Goal: Task Accomplishment & Management: Complete application form

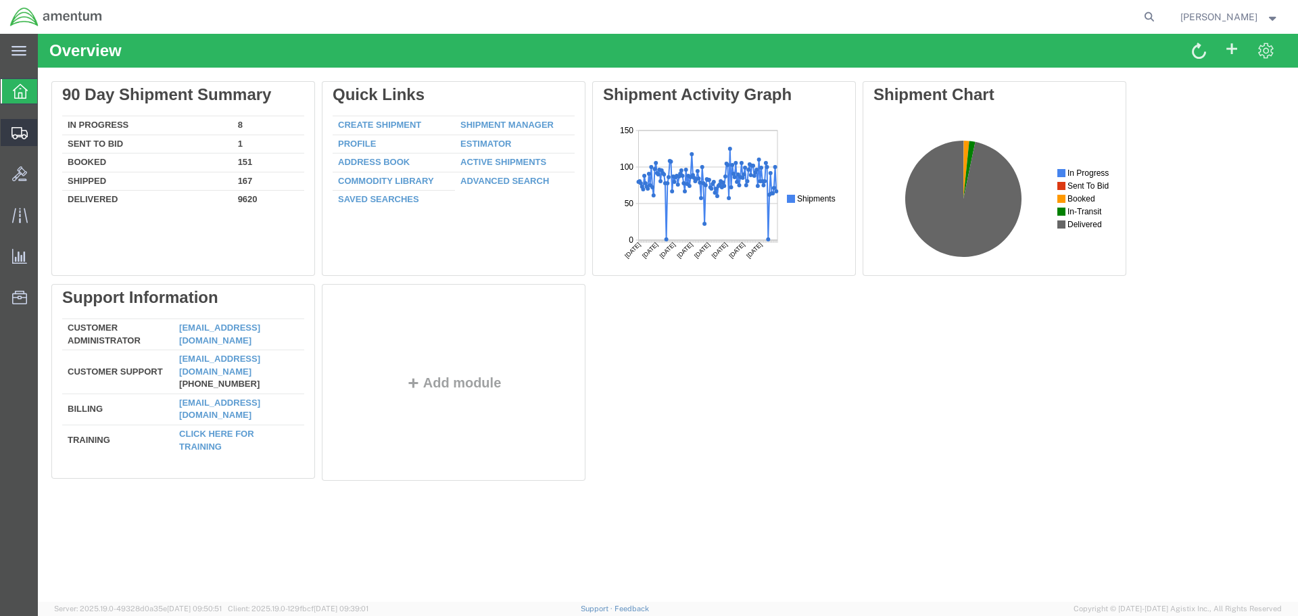
click at [0, 0] on span "Create Shipment" at bounding box center [0, 0] width 0 height 0
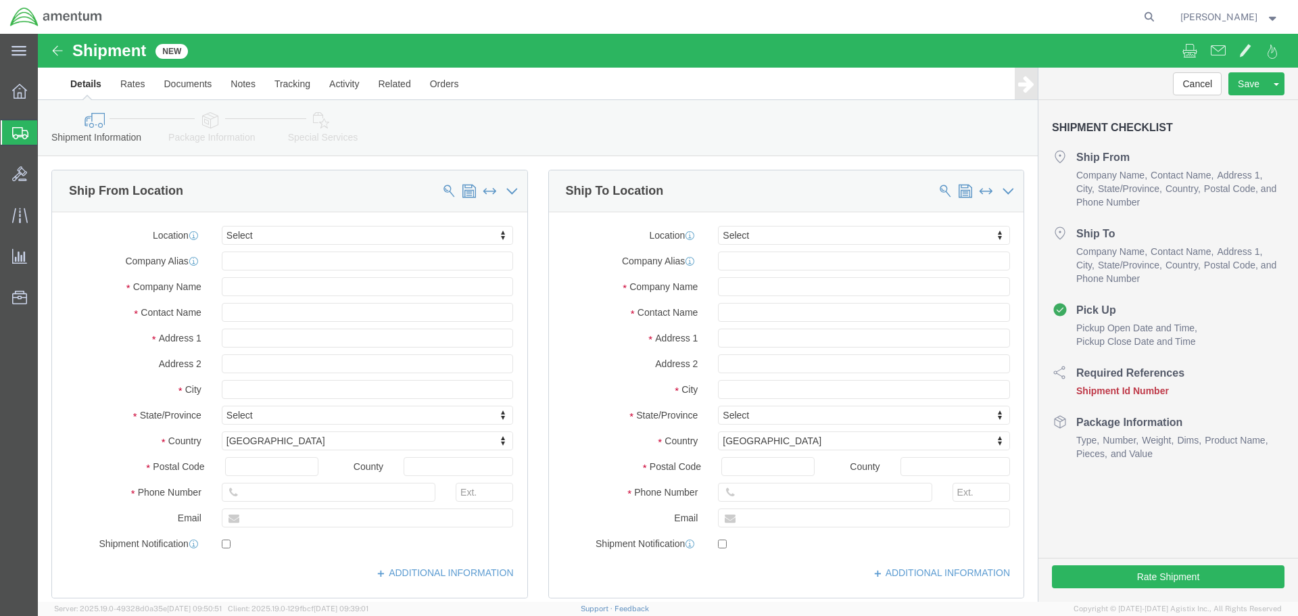
select select
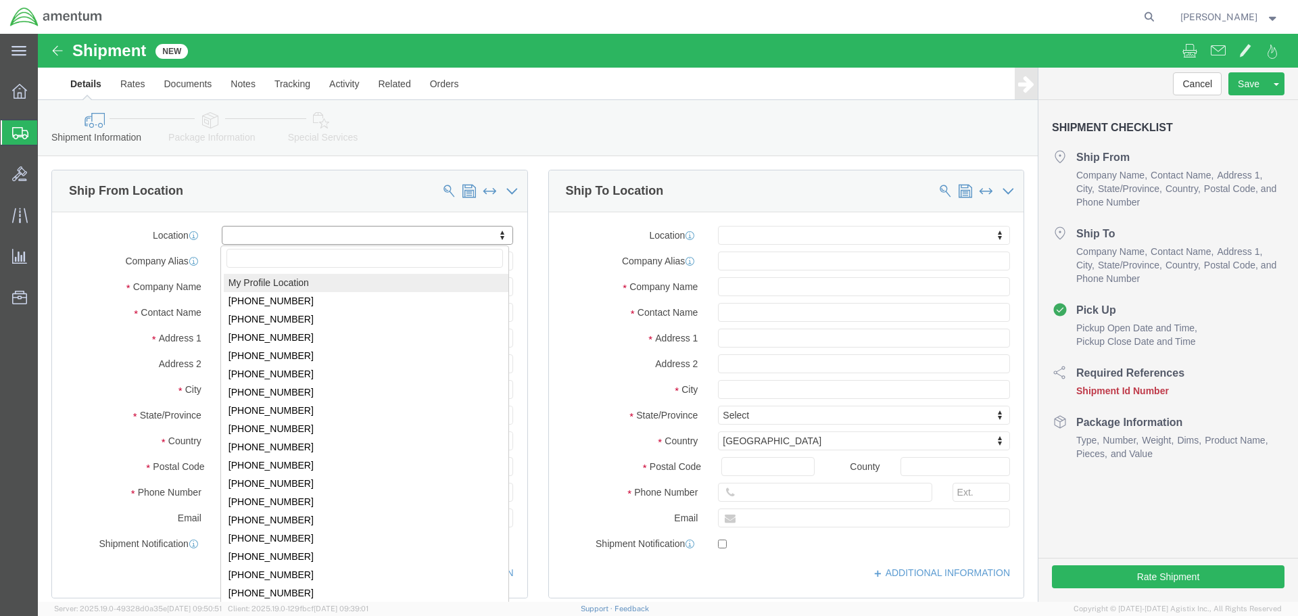
select select "MYPROFILE"
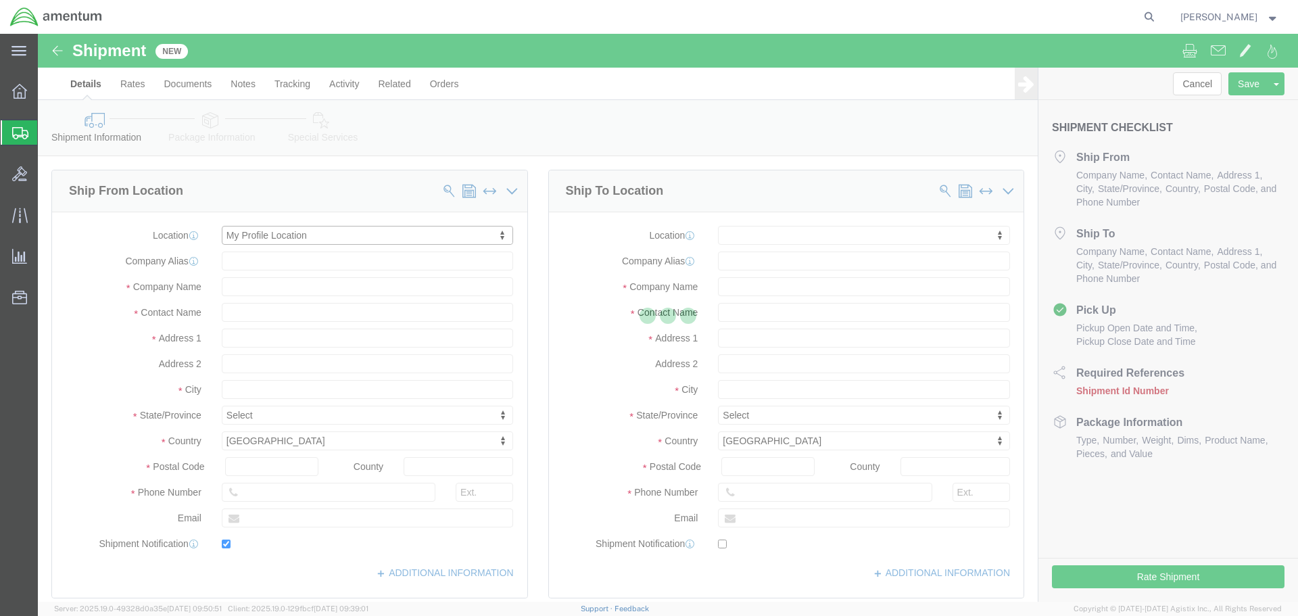
type input "[STREET_ADDRESS]"
type input "92154"
type input "[PHONE_NUMBER]"
type input "[PERSON_NAME][EMAIL_ADDRESS][PERSON_NAME][DOMAIN_NAME]"
checkbox input "true"
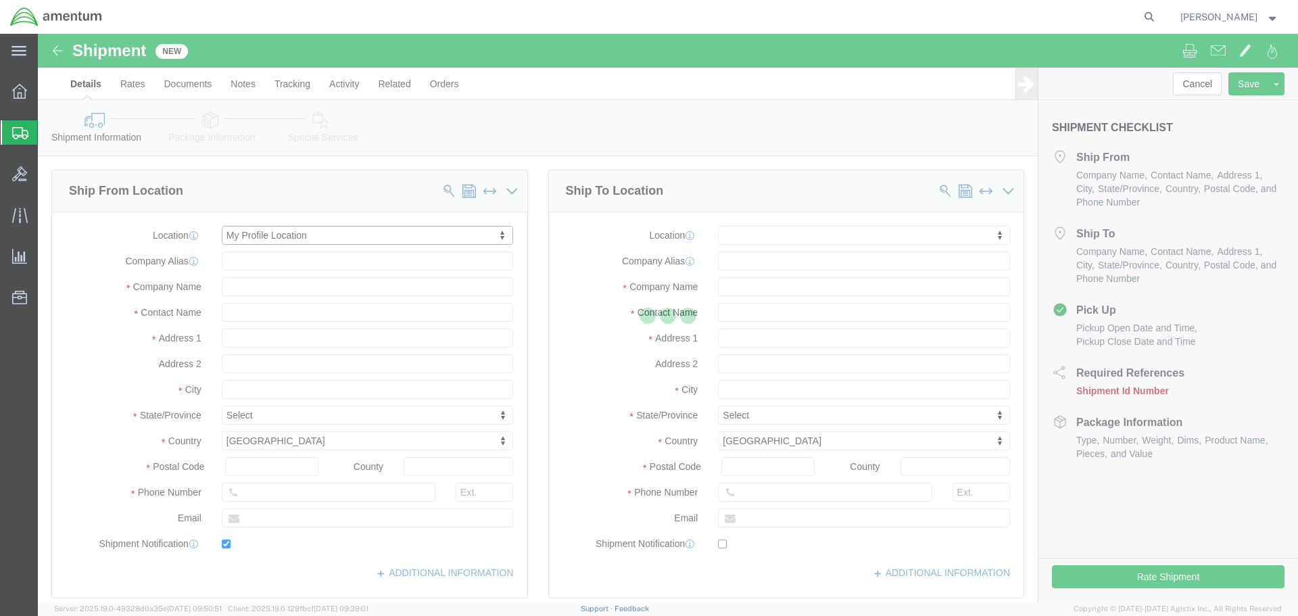
type input "Amentum Services, Inc."
type input "[PERSON_NAME]"
type input "[GEOGRAPHIC_DATA]"
select select "CA"
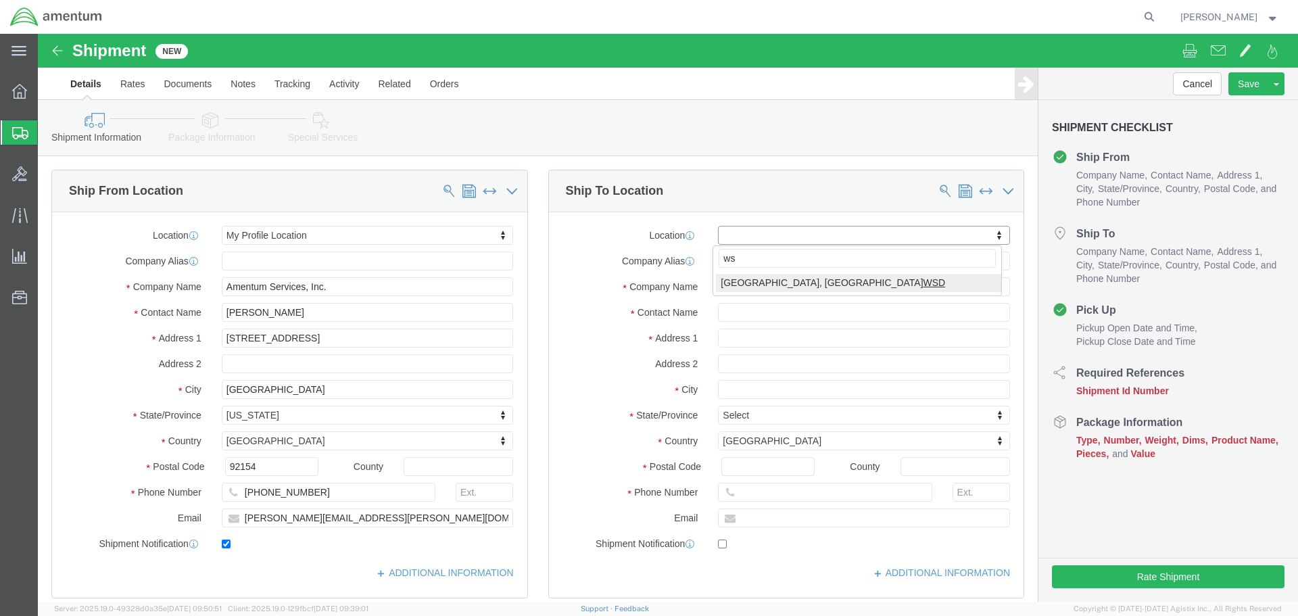
type input "wst"
select select "49945"
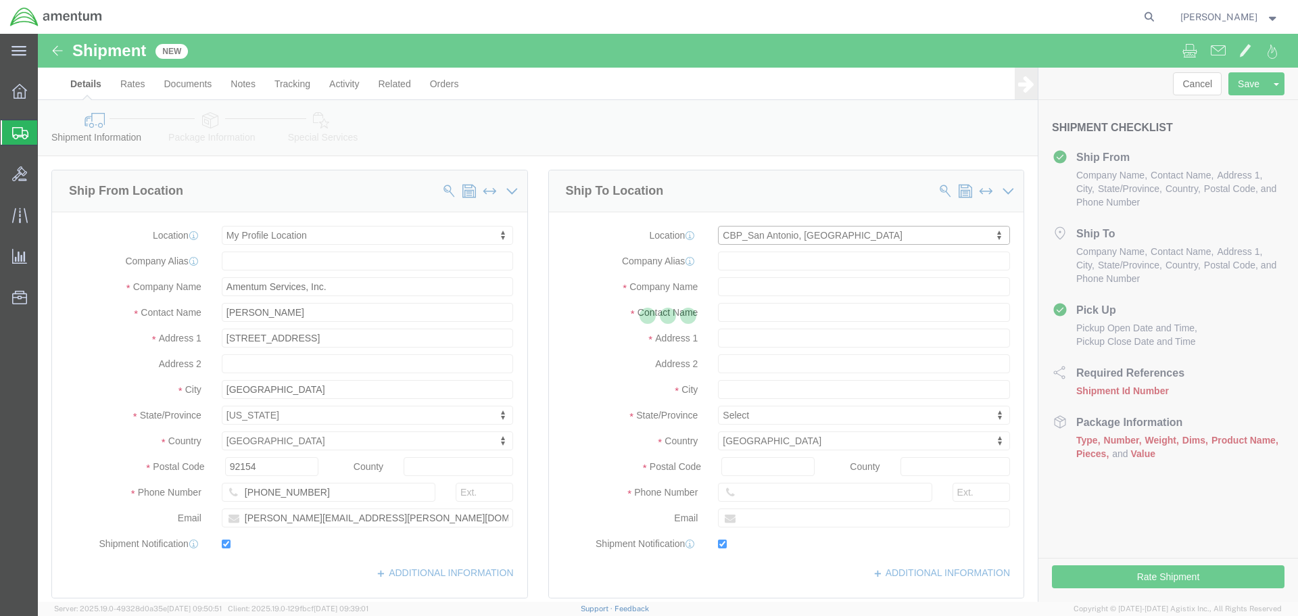
type input "[STREET_ADDRESS][PERSON_NAME]"
type input "Bldg. #2"
type input "78216"
type input "[PHONE_NUMBER]"
type input "[PERSON_NAME][EMAIL_ADDRESS][PERSON_NAME][DOMAIN_NAME]"
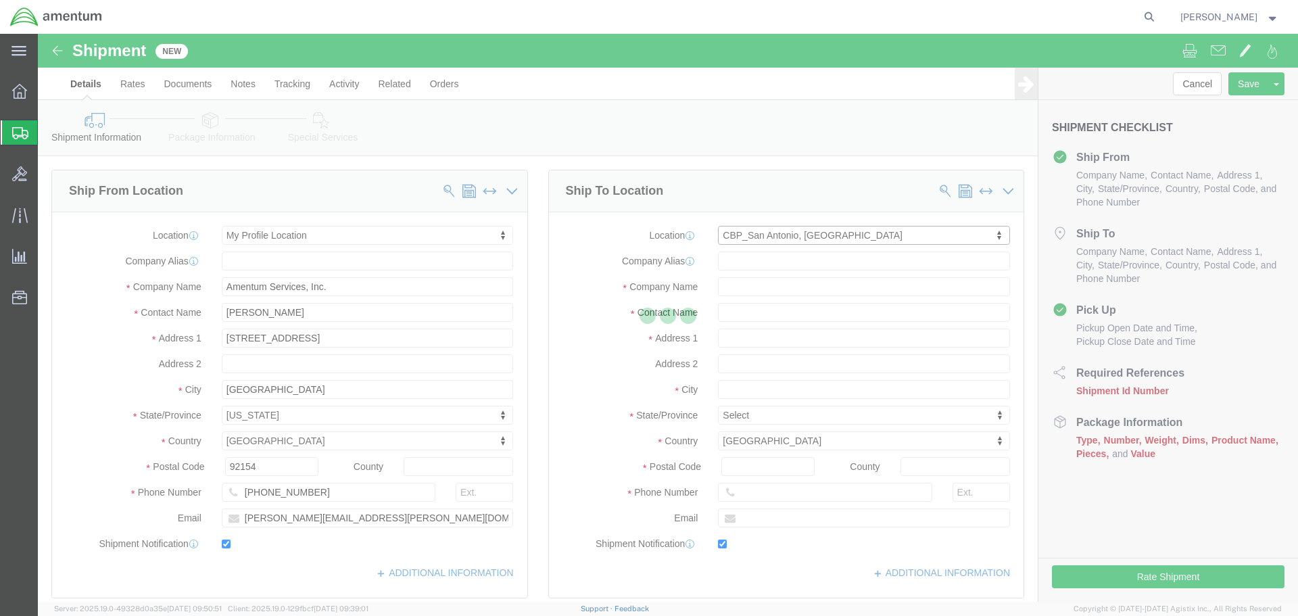
checkbox input "true"
type input "Amentum Services, Inc"
type input "[PERSON_NAME]"
type input "San Antonio"
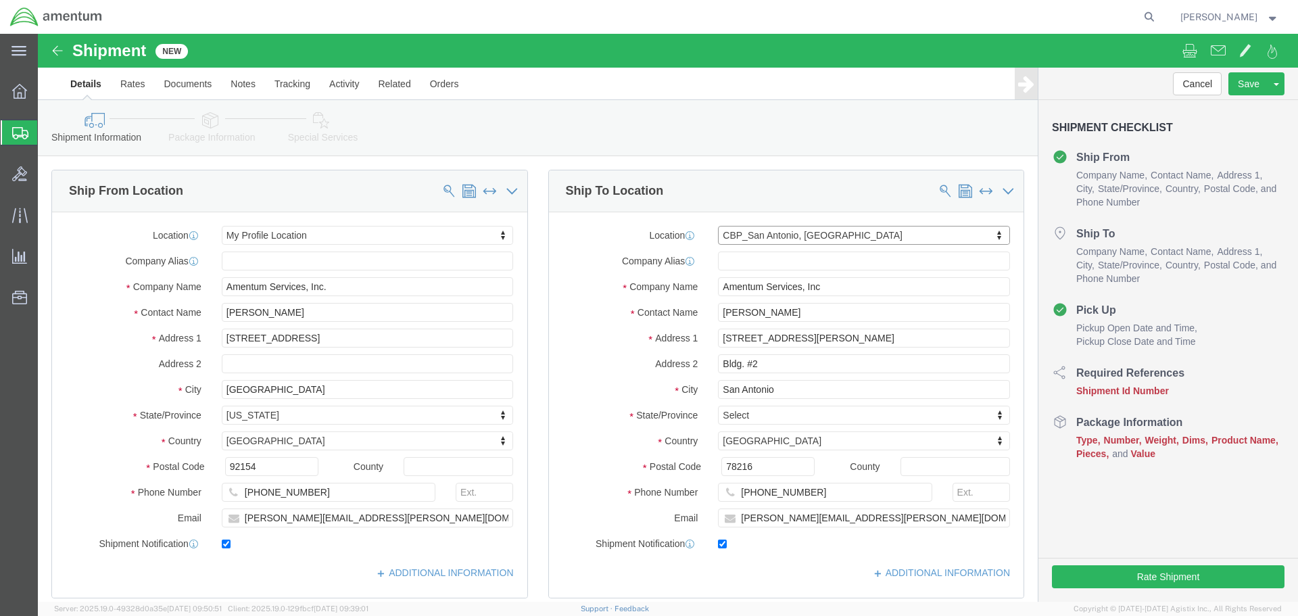
select select "[GEOGRAPHIC_DATA]"
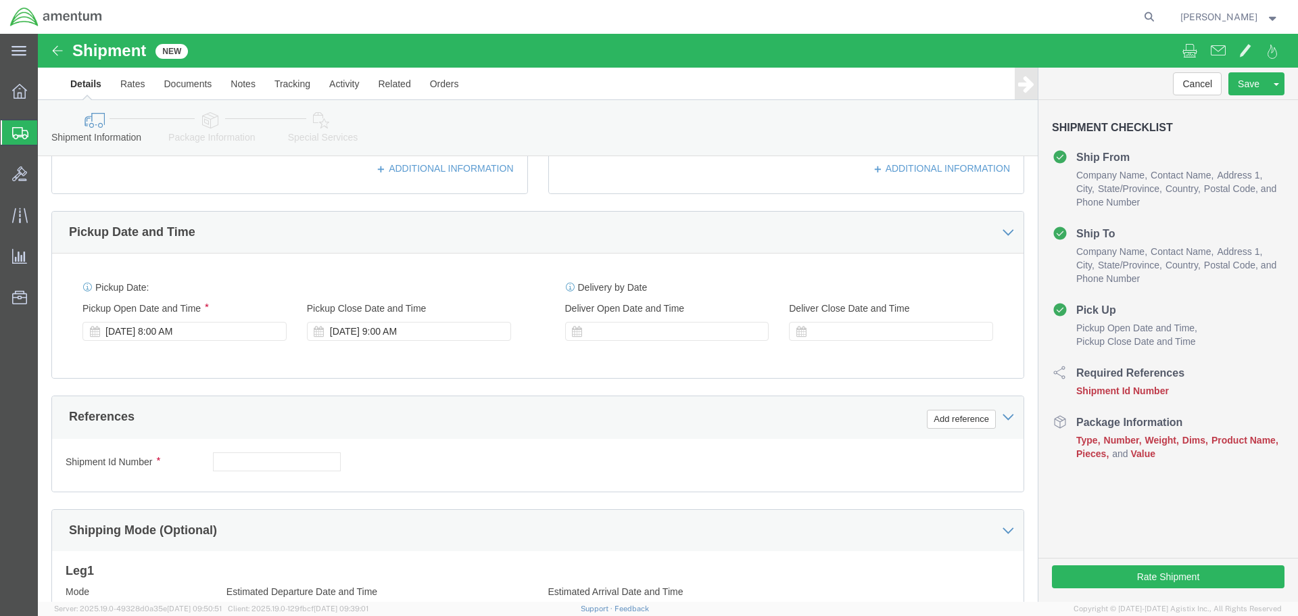
scroll to position [406, 0]
click div "[DATE] 8:00 AM"
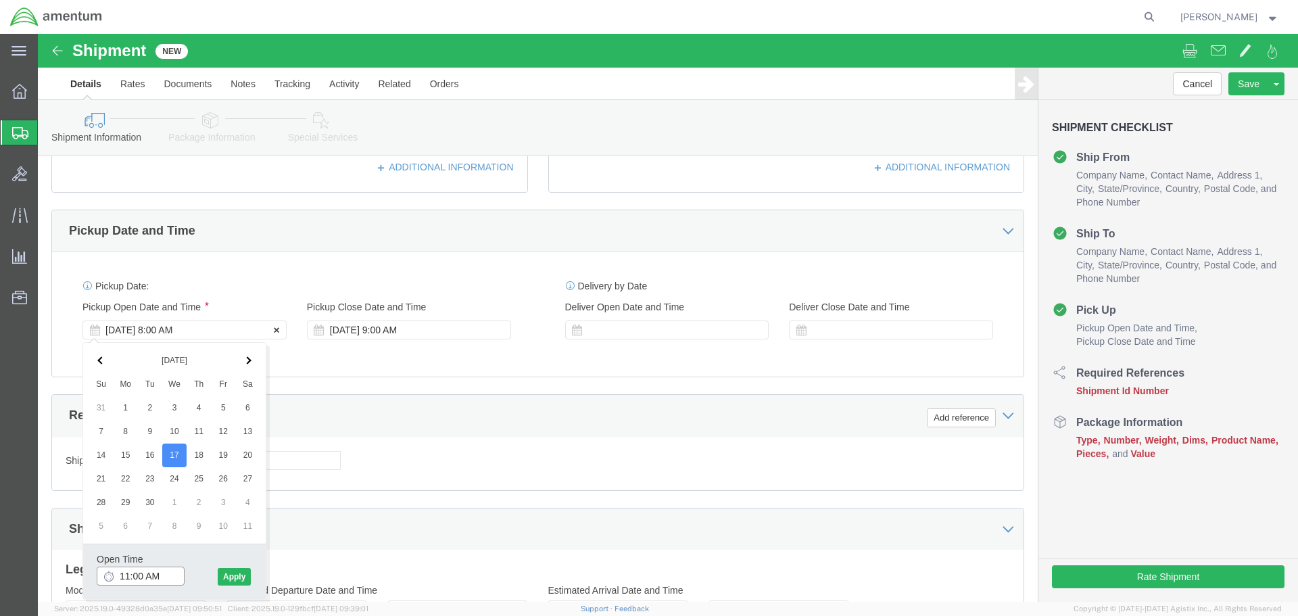
type input "12:00 PM"
click button "Apply"
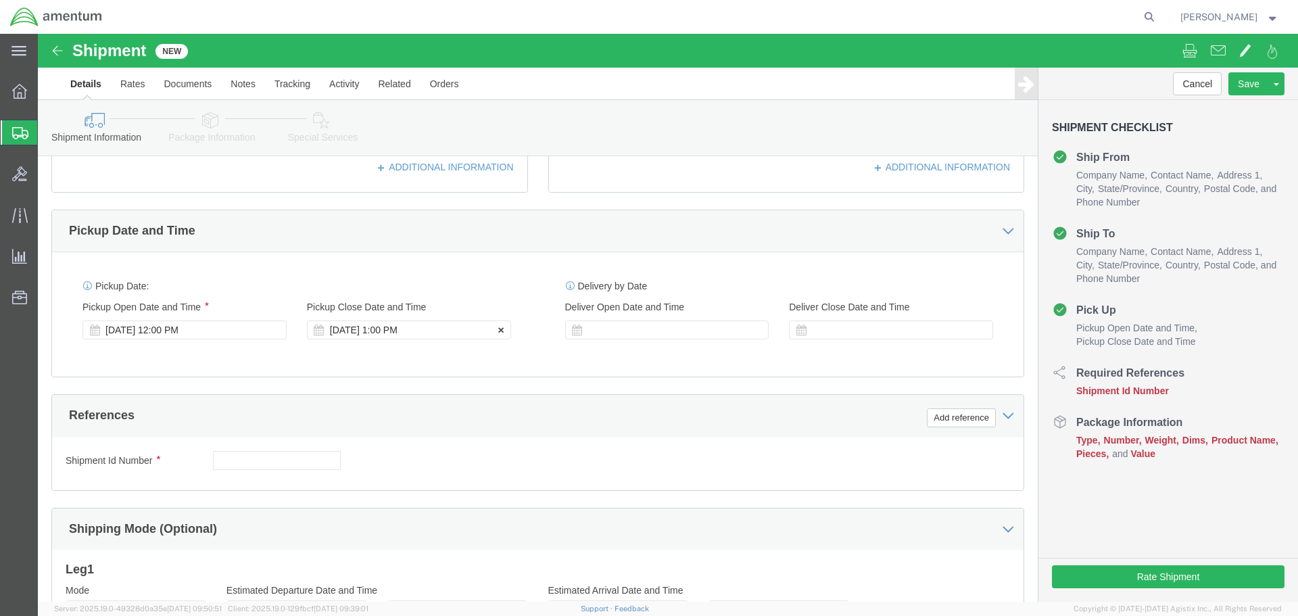
click div "[DATE] 1:00 PM"
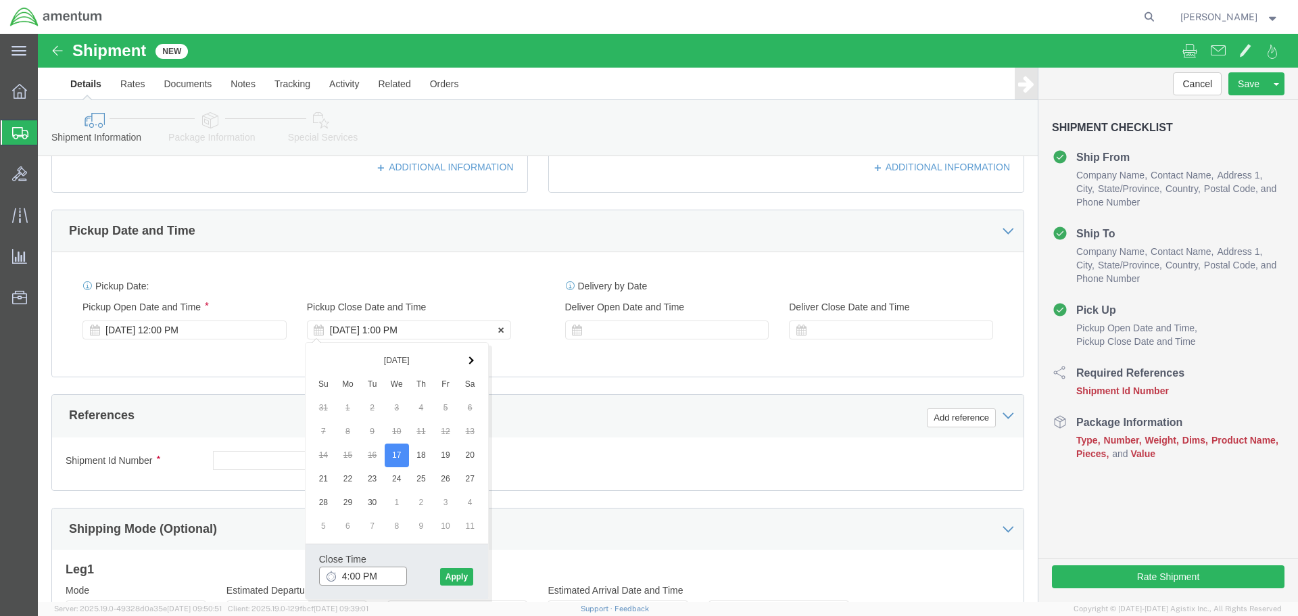
type input "3:00 PM"
click button "Apply"
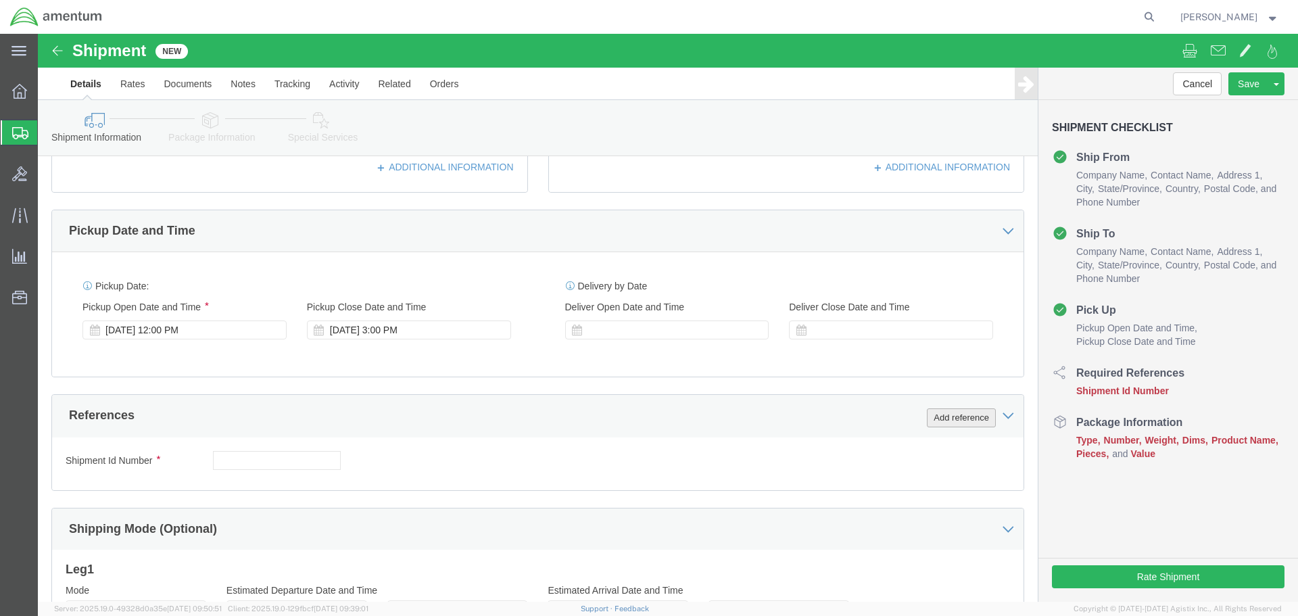
click button "Add reference"
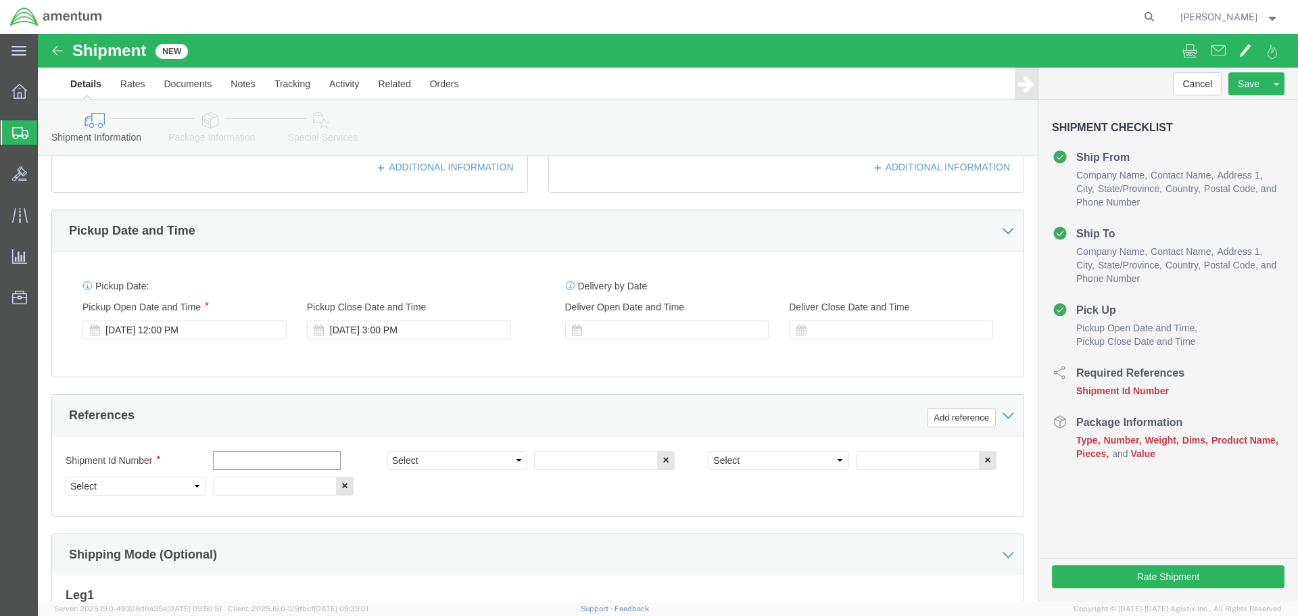
click input "text"
type input "561-000979"
select select "PROJNUM"
type input "6118.03.03.2219.000.SDC.0000"
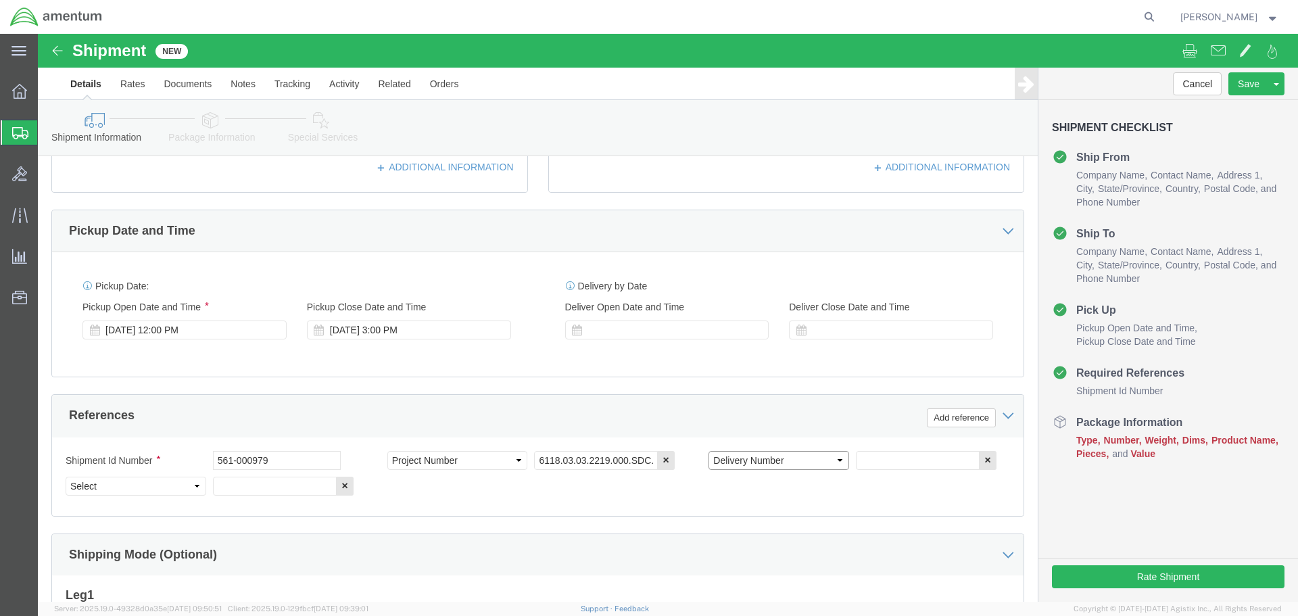
select select "DEPT"
type input "CBP"
select select "CUSTREF"
click input "text"
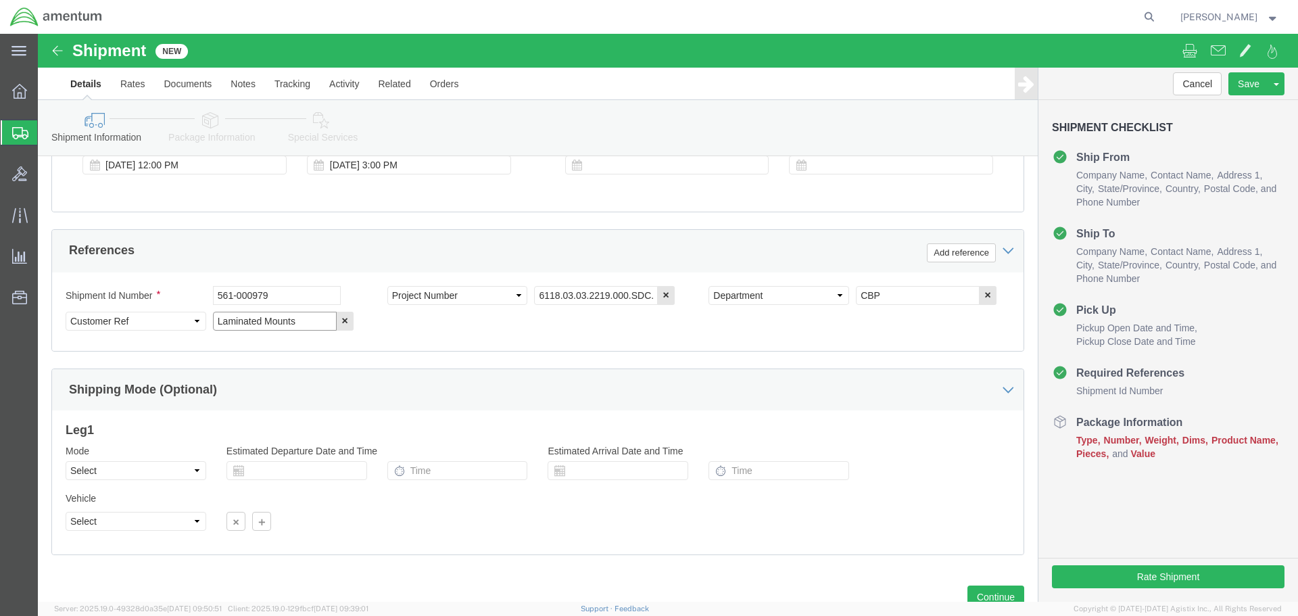
scroll to position [608, 0]
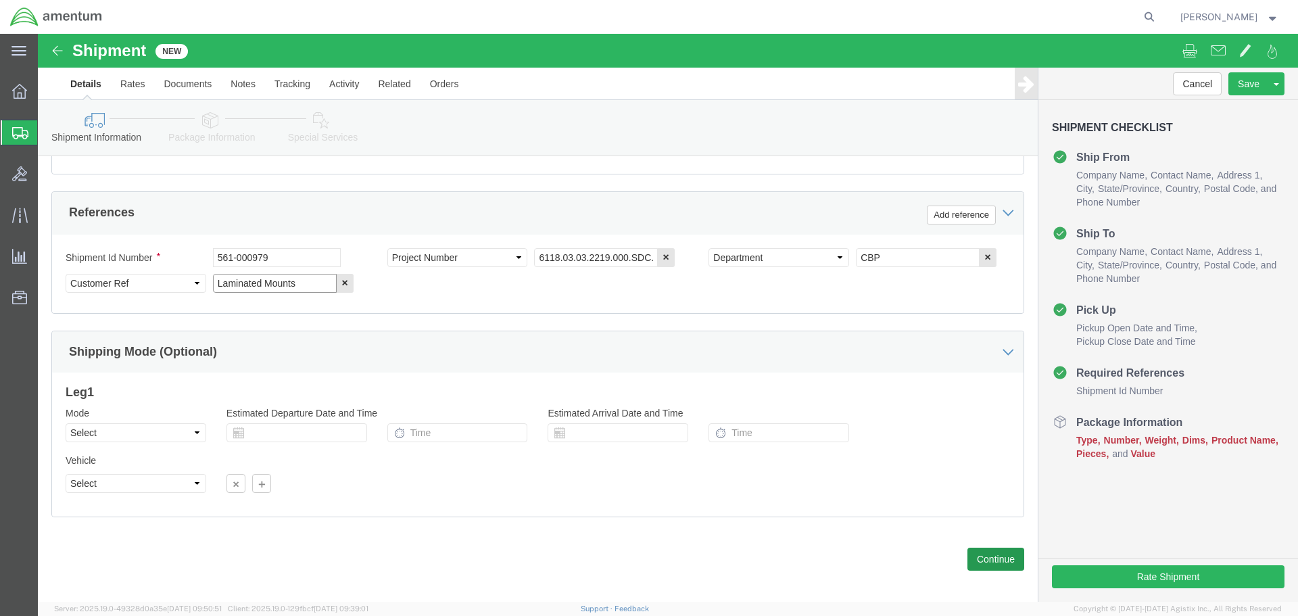
type input "Laminated Mounts"
click button "Continue"
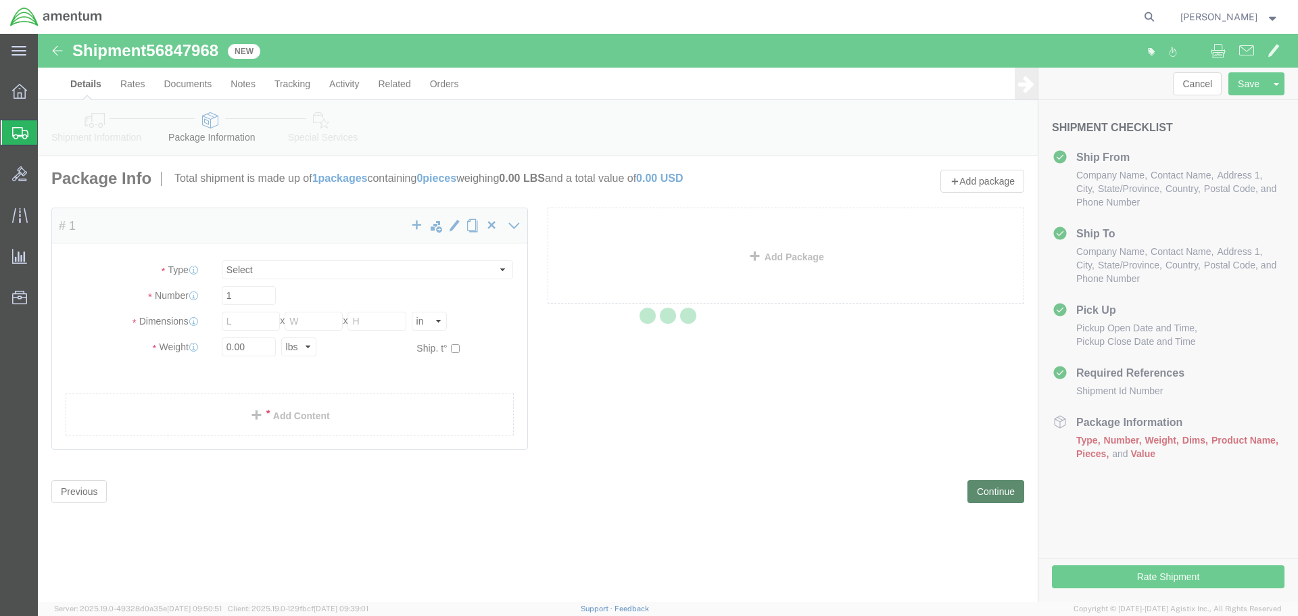
select select "CBOX"
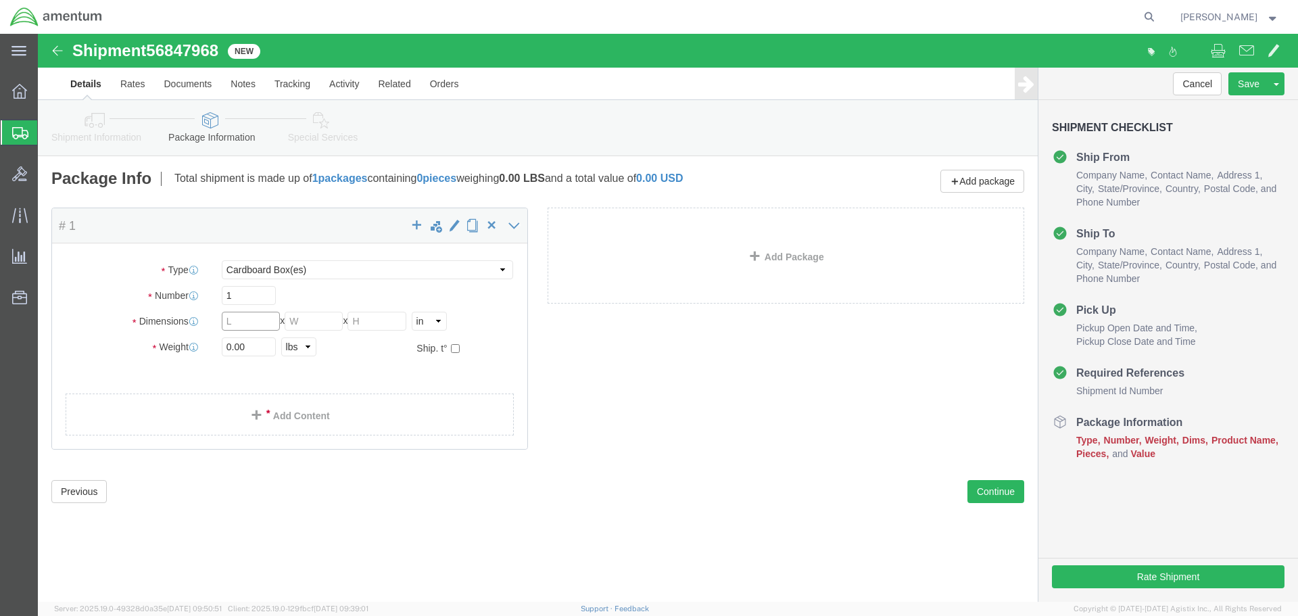
click input "text"
type input "12"
type input "4"
type input "2"
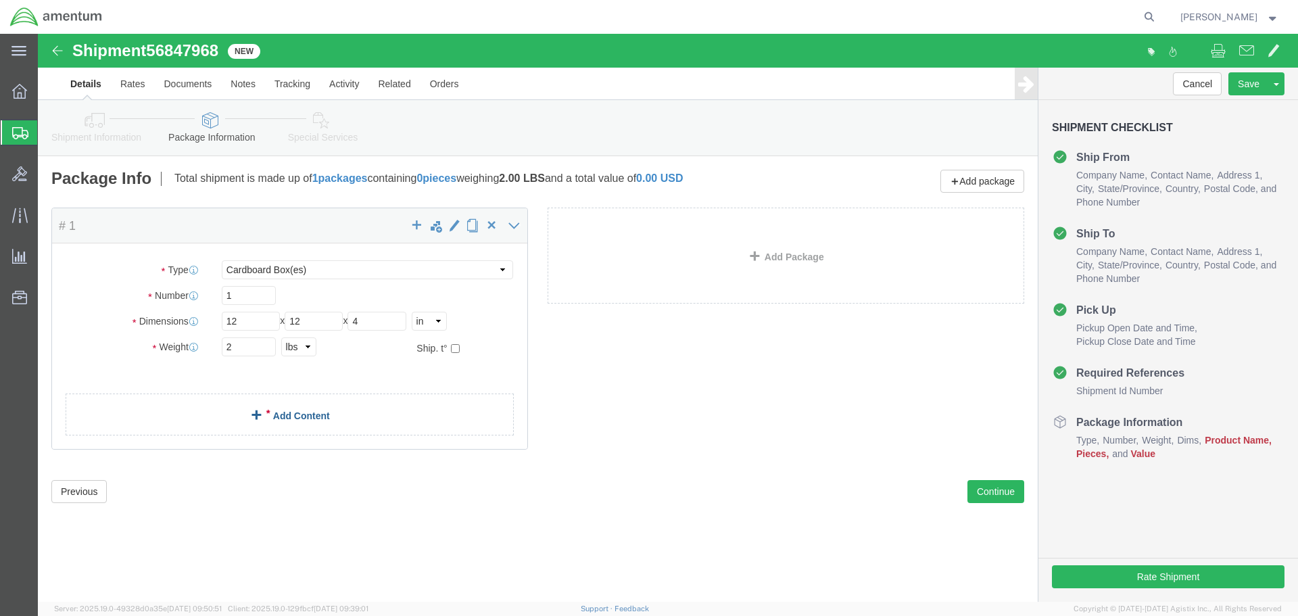
click link "Add Content"
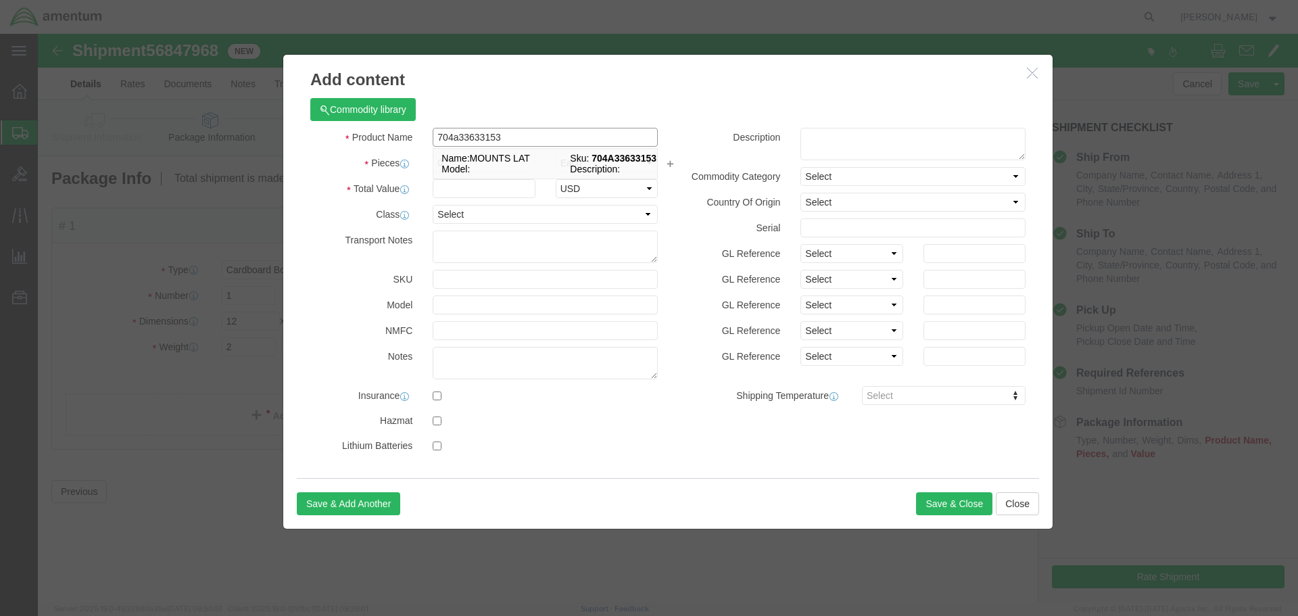
type input "MOUNTS LAT"
select select "USD"
type input "704A33633153"
type input "MOUNTS LAT"
type input "4"
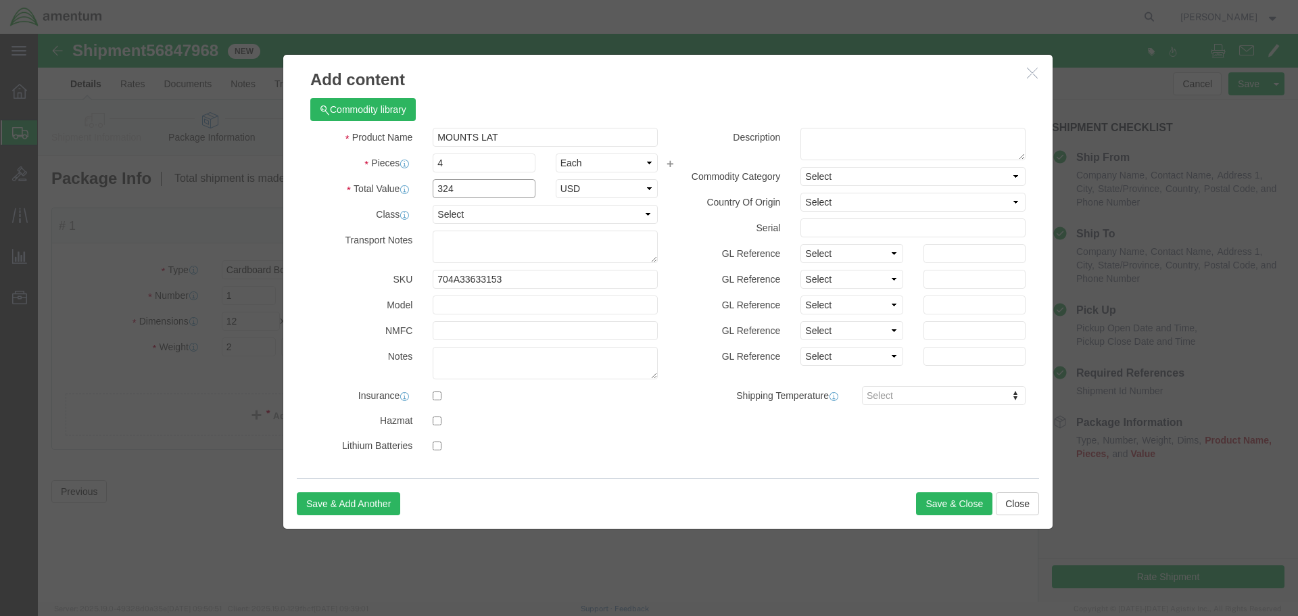
type input "324"
click button "Save & Close"
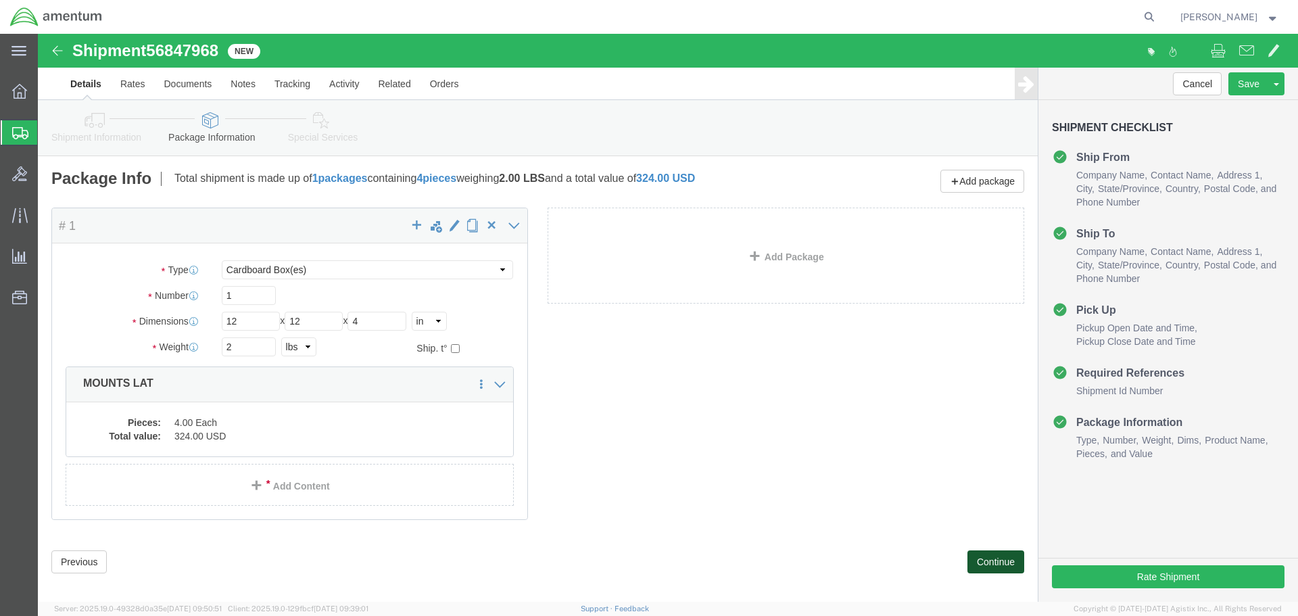
click button "Continue"
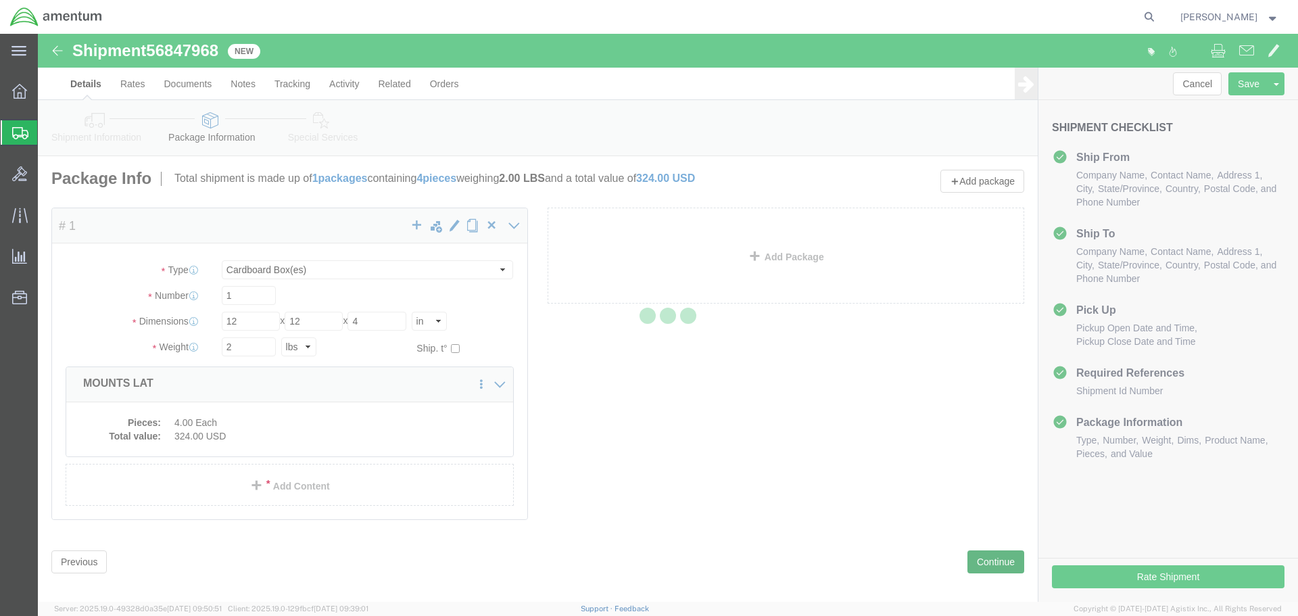
select select
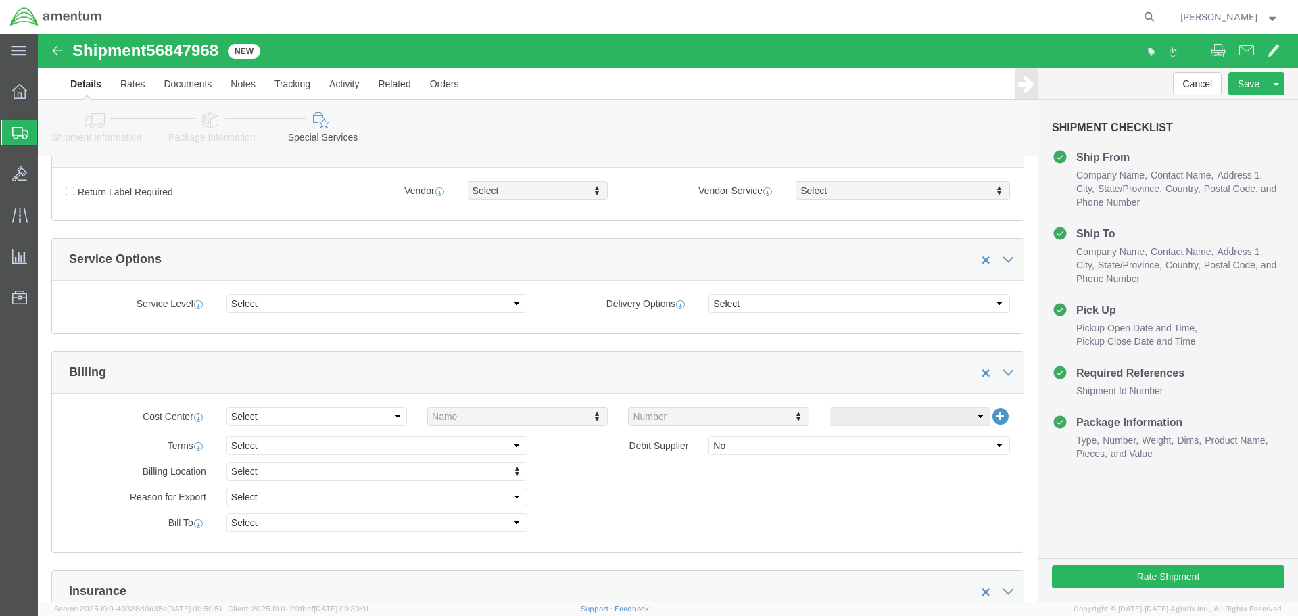
scroll to position [676, 0]
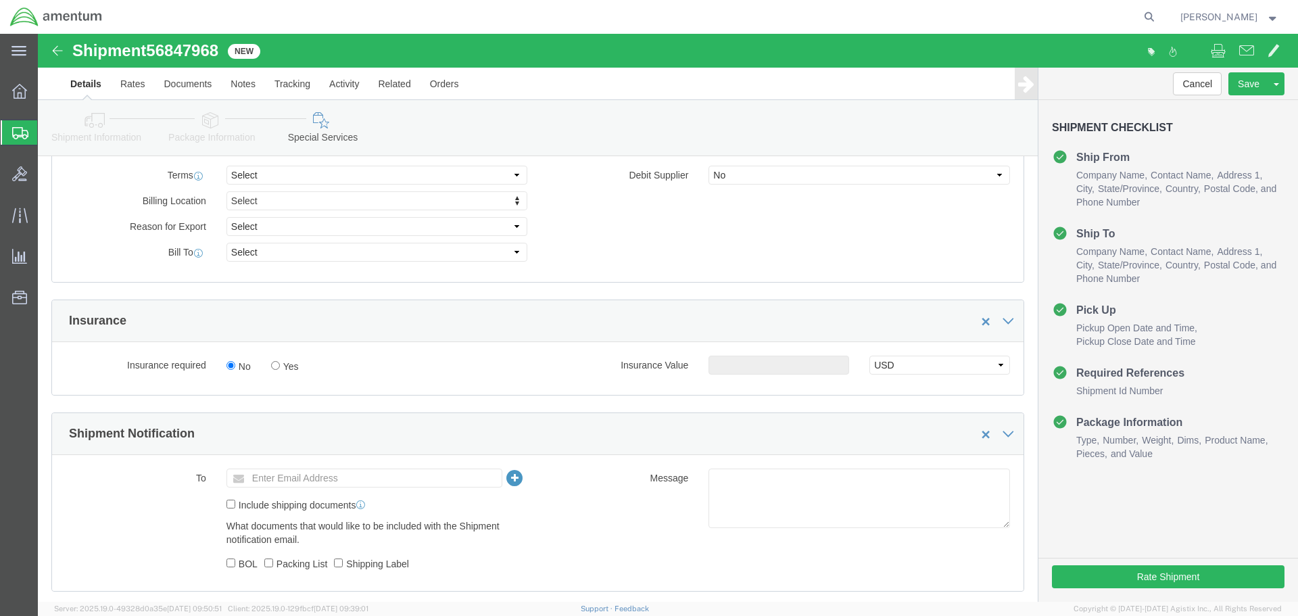
click div "To Enter Email Address Include shipping documents What documents that would lik…"
click input "text"
type input "[PERSON_NAME][EMAIL_ADDRESS][PERSON_NAME][DOMAIN_NAME]"
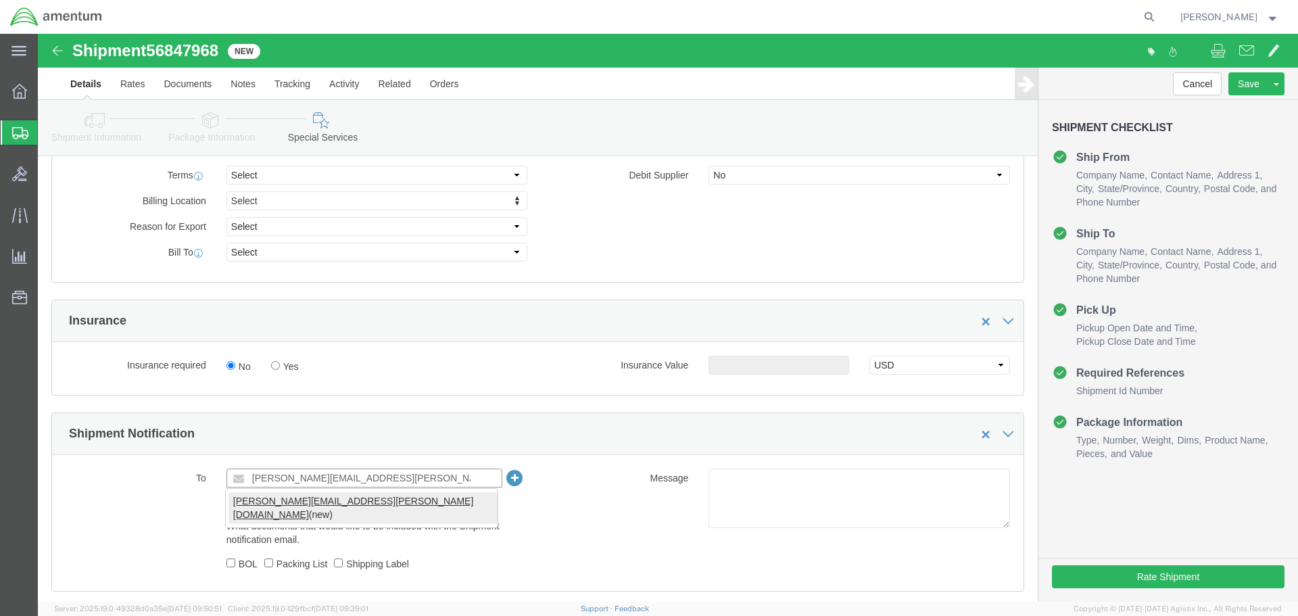
type input "[PERSON_NAME][EMAIL_ADDRESS][PERSON_NAME][DOMAIN_NAME]"
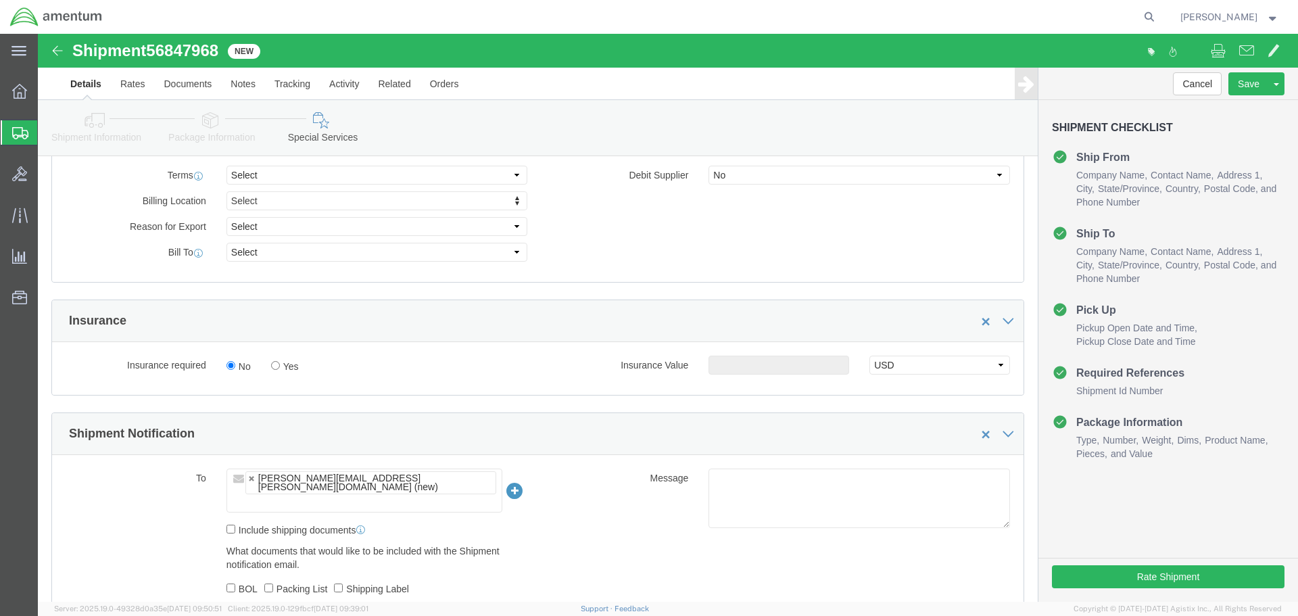
click input "text"
paste input "[PERSON_NAME][EMAIL_ADDRESS][PERSON_NAME][DOMAIN_NAME]"
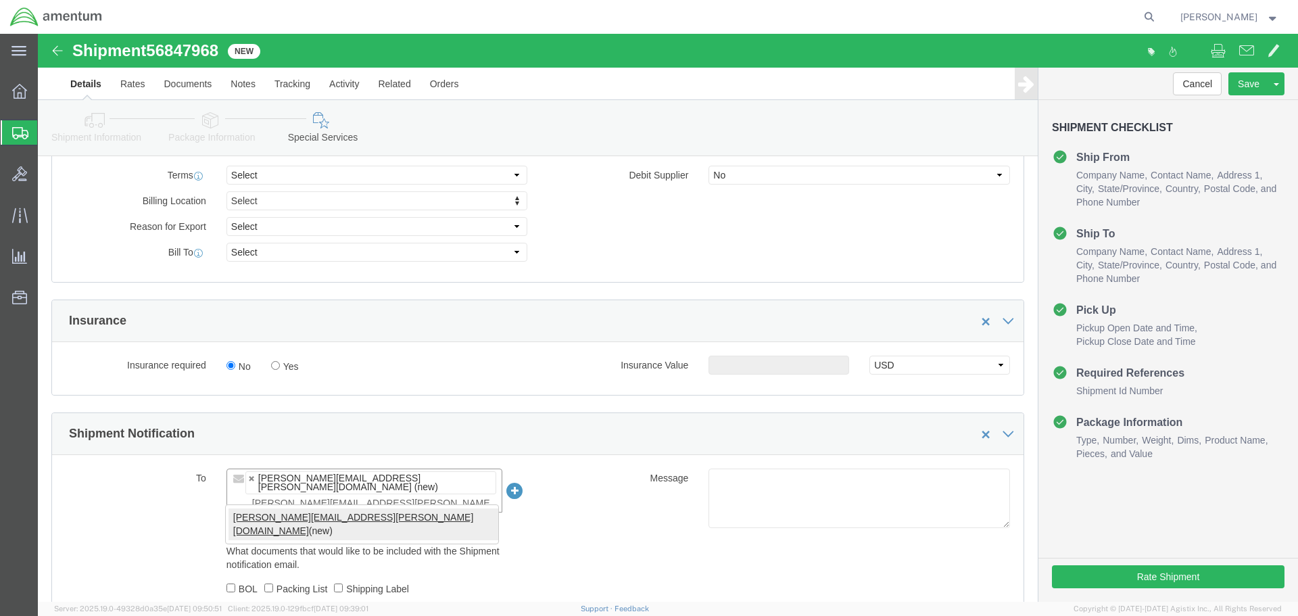
type input "[PERSON_NAME][EMAIL_ADDRESS][PERSON_NAME][DOMAIN_NAME]"
type input "[PERSON_NAME][EMAIL_ADDRESS][PERSON_NAME][DOMAIN_NAME],[PERSON_NAME][DOMAIN_NAM…"
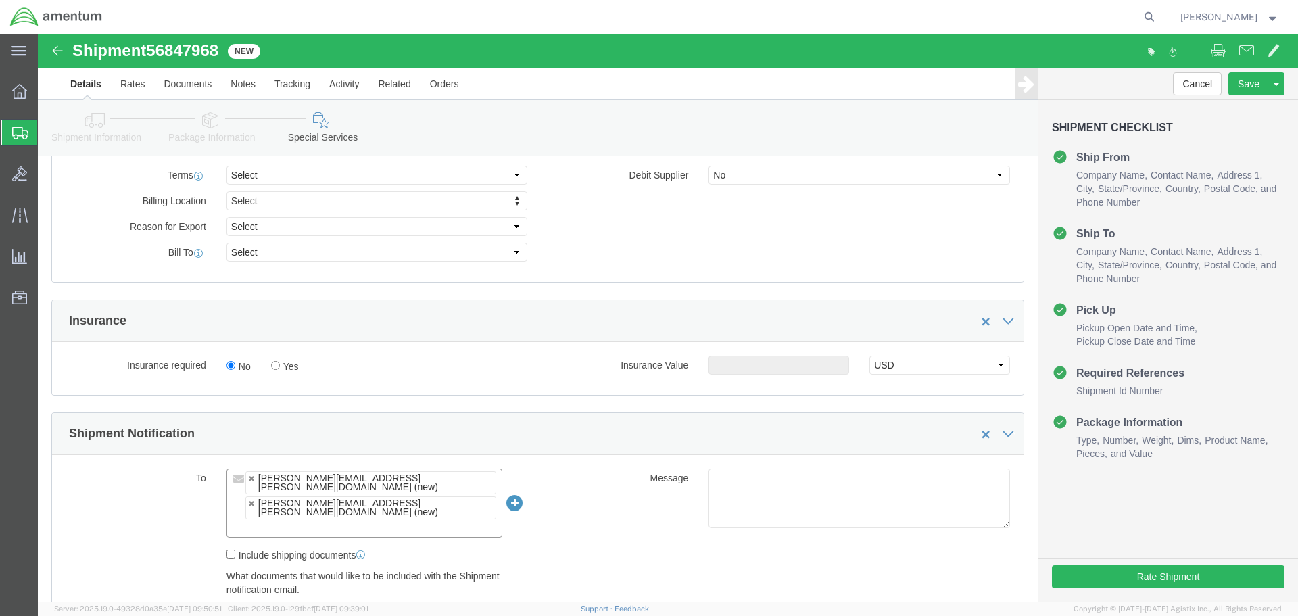
paste input "[PERSON_NAME][EMAIL_ADDRESS][PERSON_NAME][DOMAIN_NAME]"
type input "[PERSON_NAME][EMAIL_ADDRESS][PERSON_NAME][DOMAIN_NAME]"
type input "[PERSON_NAME][EMAIL_ADDRESS][PERSON_NAME][DOMAIN_NAME],[PERSON_NAME][DOMAIN_NAM…"
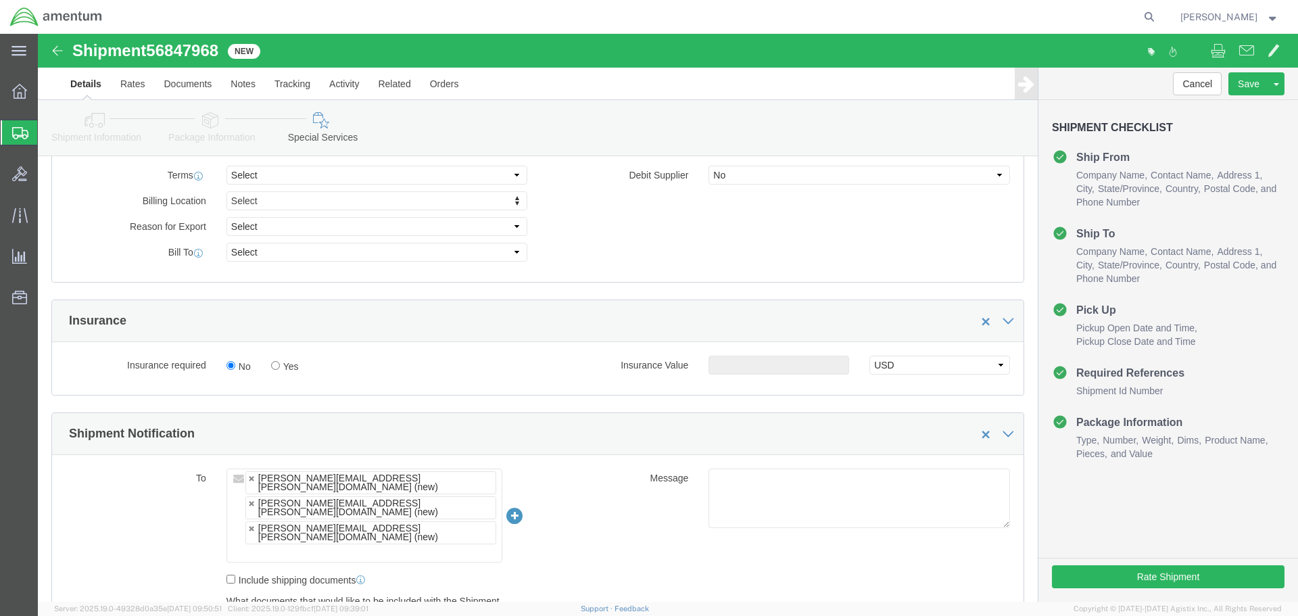
scroll to position [1352, 0]
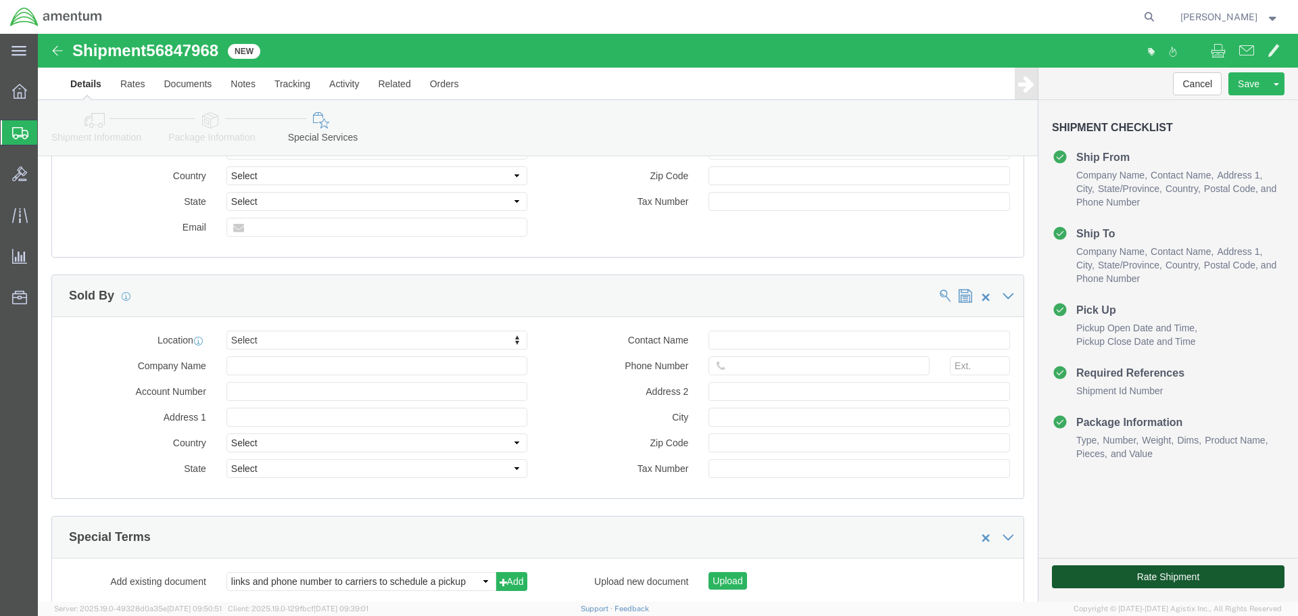
click button "Rate Shipment"
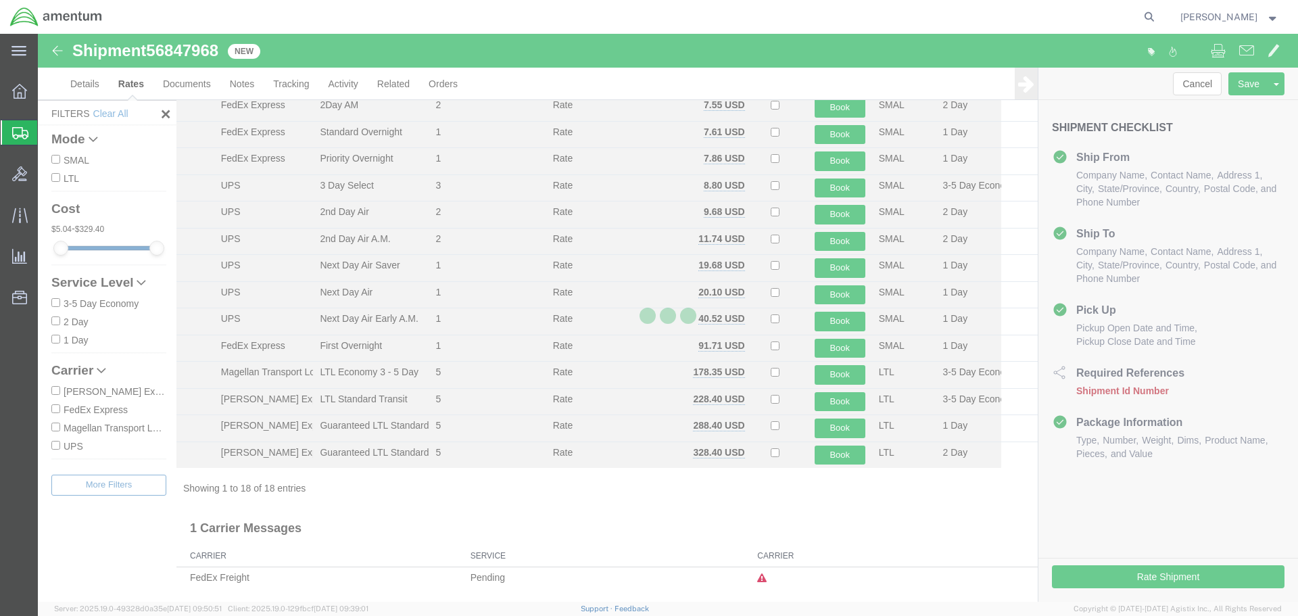
scroll to position [165, 0]
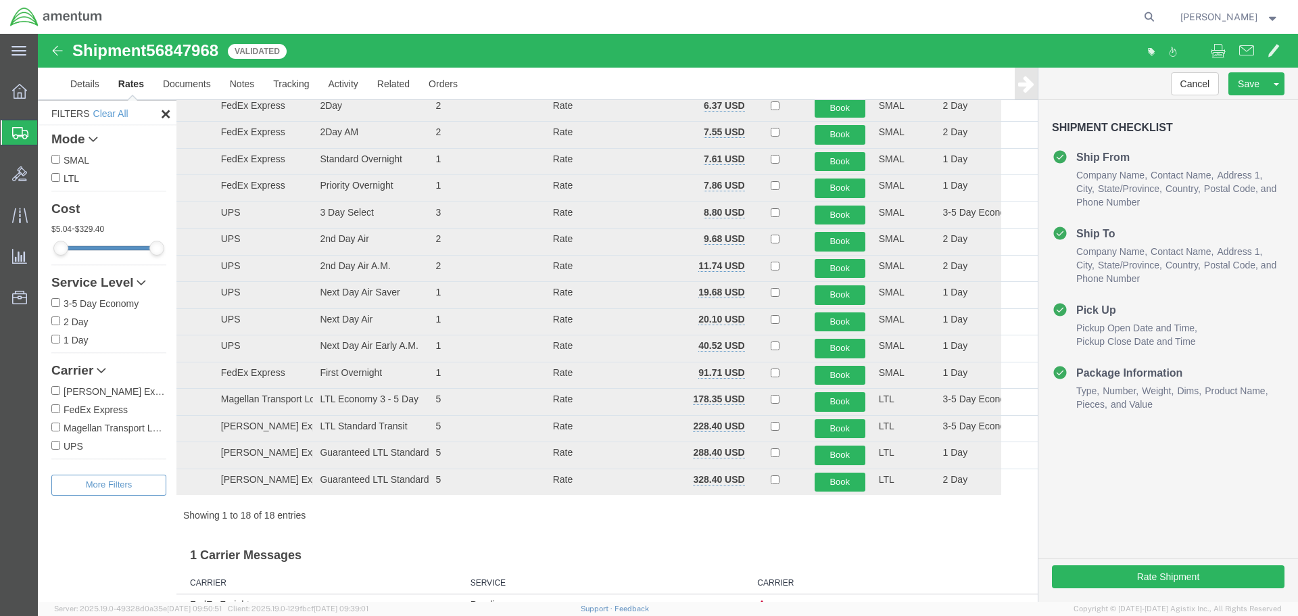
click at [84, 408] on label "FedEx Express" at bounding box center [108, 409] width 115 height 15
click at [60, 408] on input "FedEx Express" at bounding box center [55, 408] width 9 height 9
checkbox input "true"
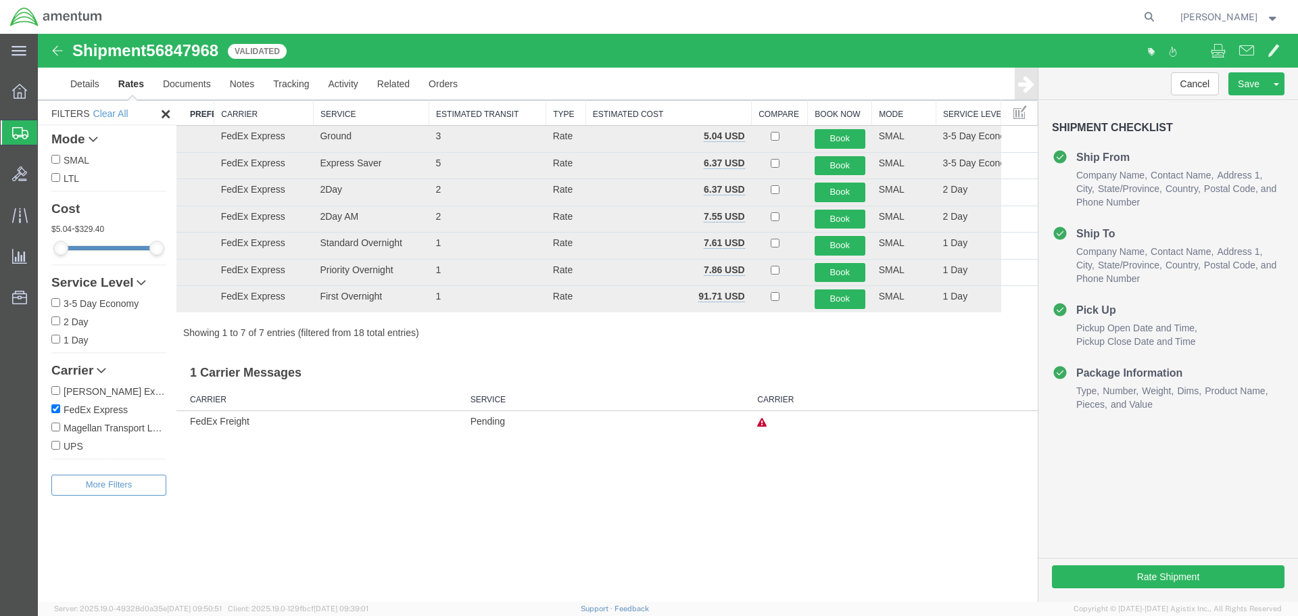
scroll to position [0, 0]
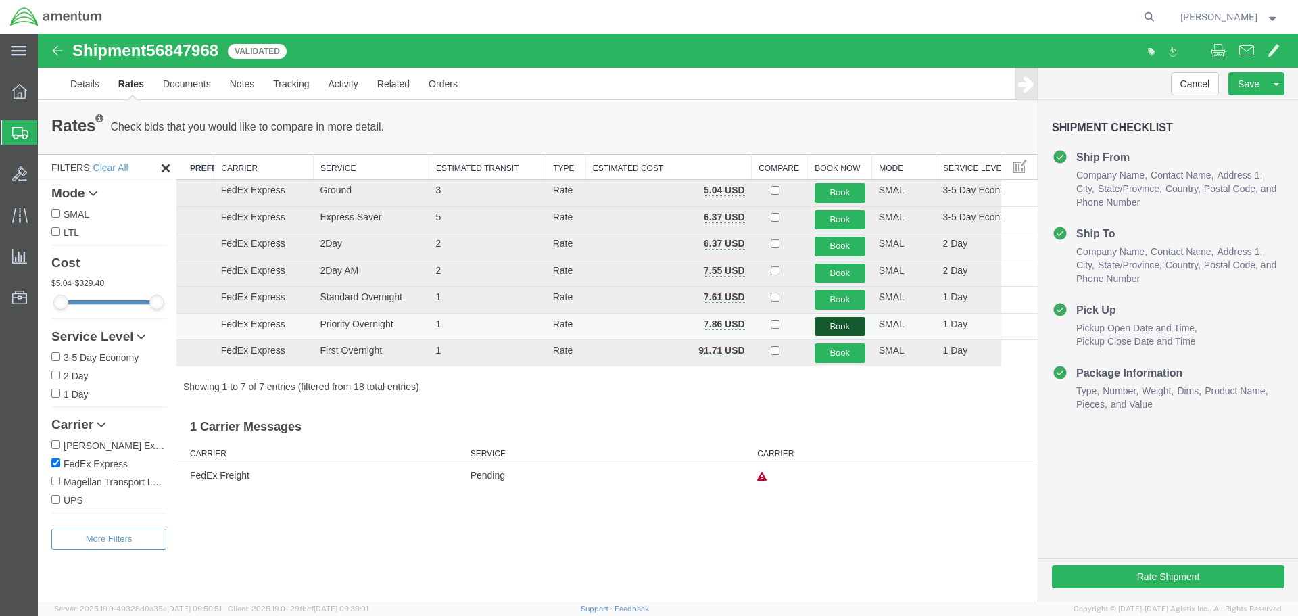
click at [837, 333] on button "Book" at bounding box center [840, 327] width 51 height 20
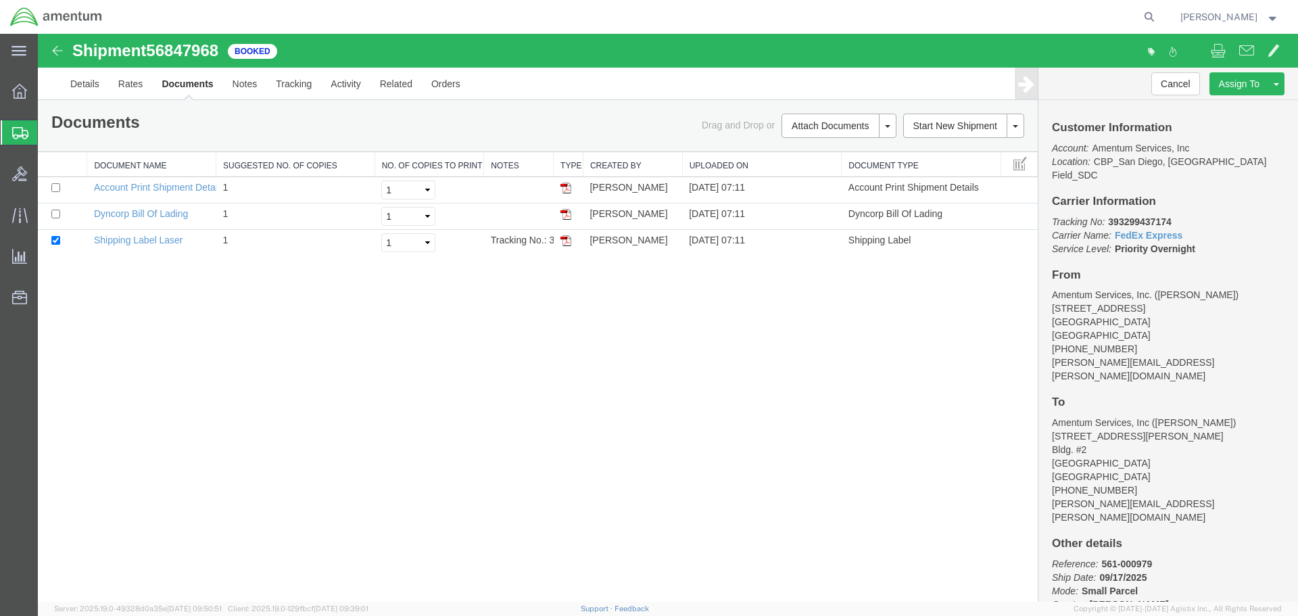
click at [1140, 216] on b "393299437174" at bounding box center [1139, 221] width 63 height 11
copy b "393299437174"
click at [0, 0] on span "Create Shipment" at bounding box center [0, 0] width 0 height 0
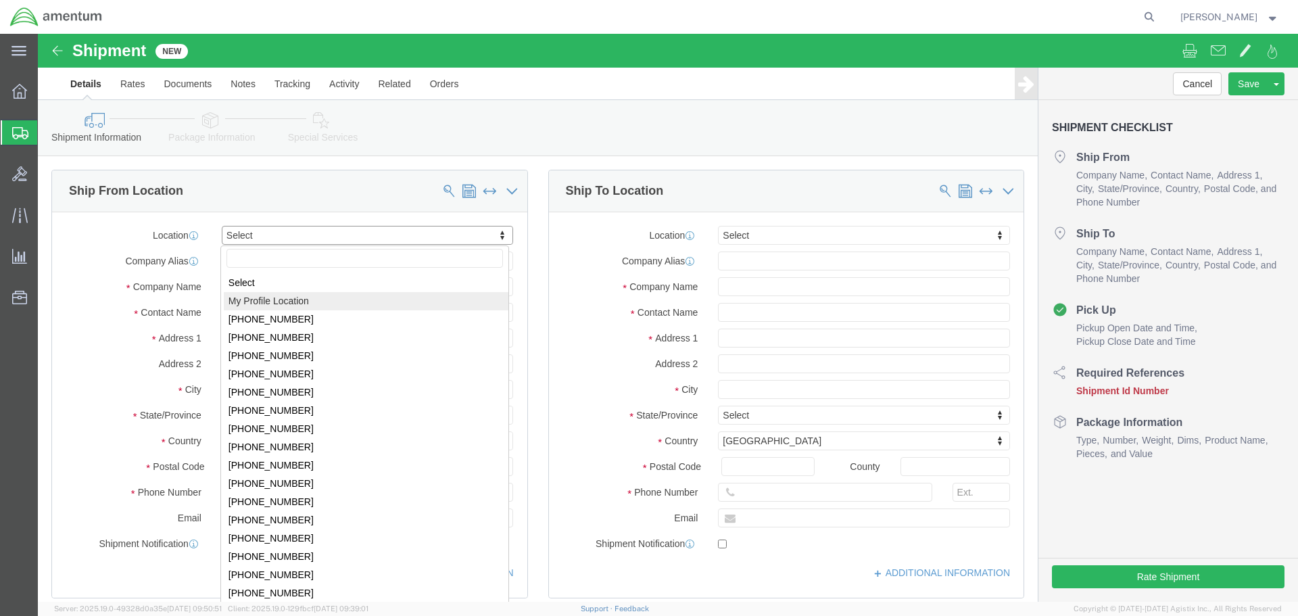
select select "MYPROFILE"
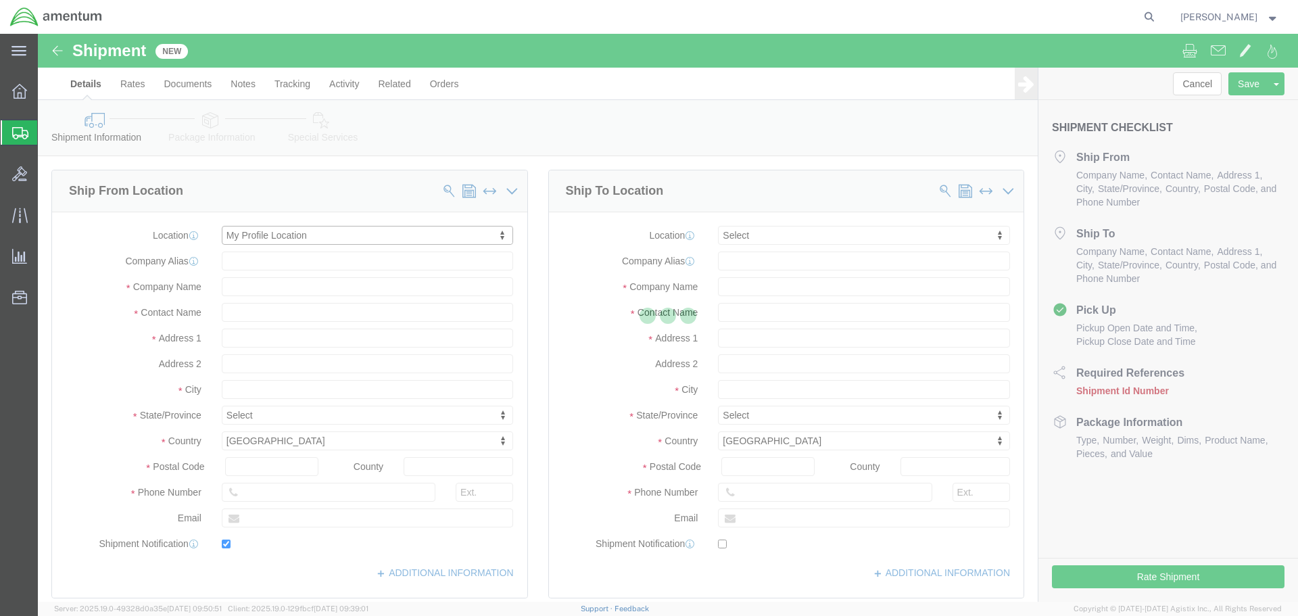
type input "[STREET_ADDRESS]"
type input "92154"
type input "[PHONE_NUMBER]"
type input "[PERSON_NAME][EMAIL_ADDRESS][PERSON_NAME][DOMAIN_NAME]"
checkbox input "true"
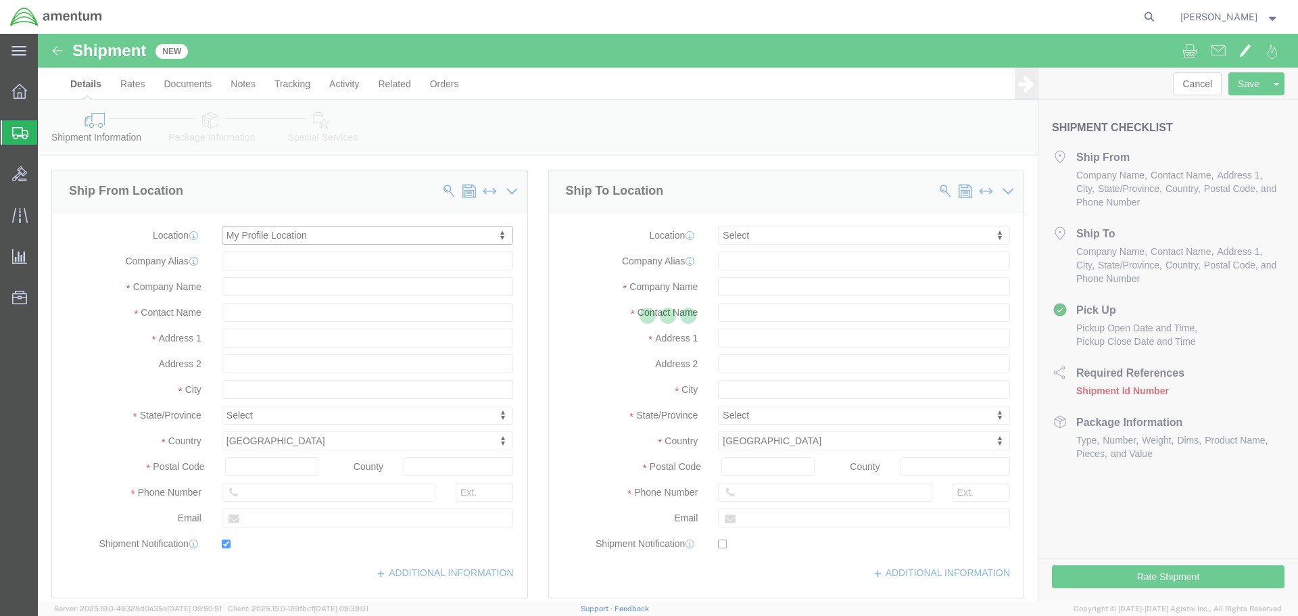
type input "Amentum Services, Inc."
type input "[PERSON_NAME]"
type input "[GEOGRAPHIC_DATA]"
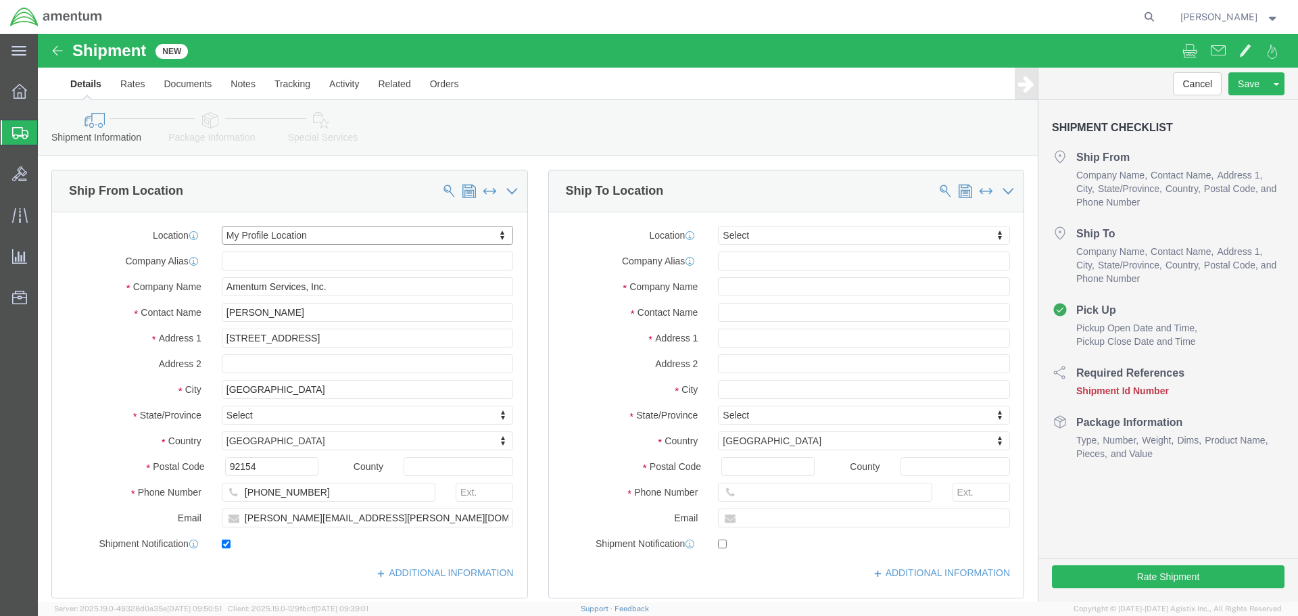
select select "CA"
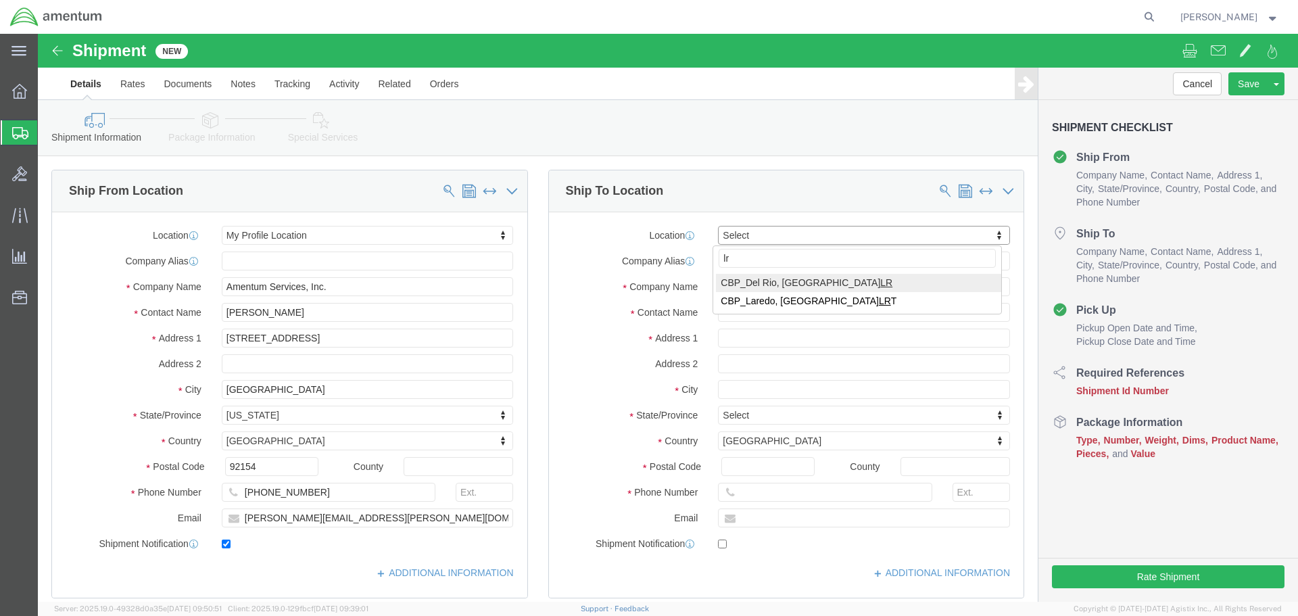
type input "lrt"
select select "49940"
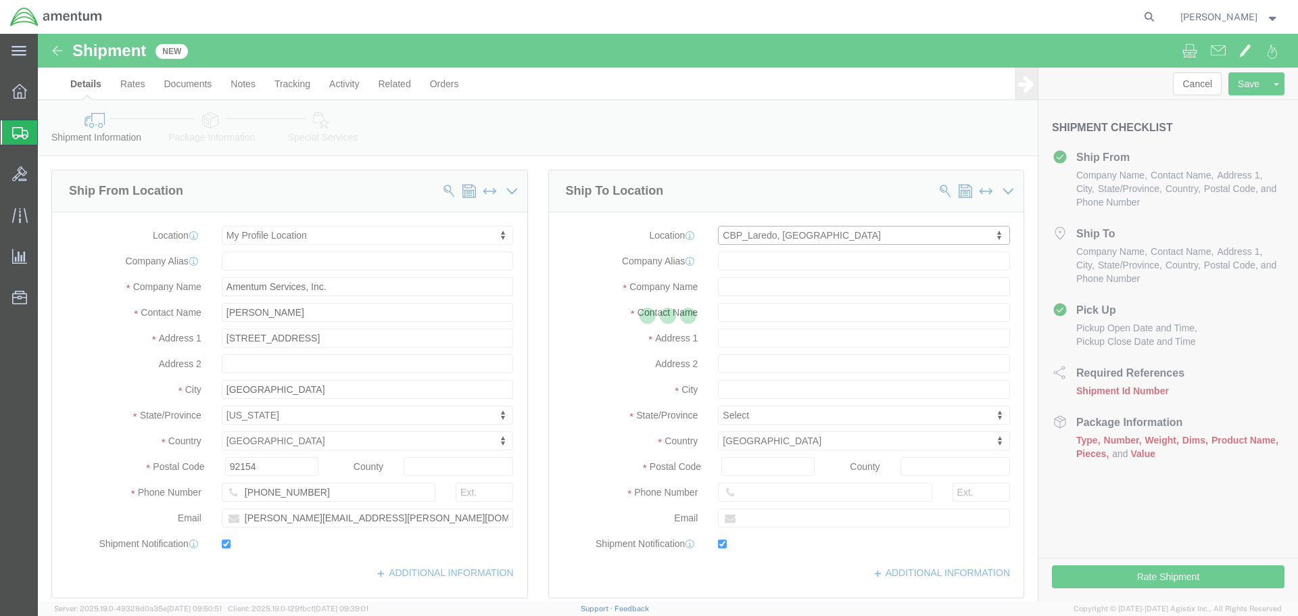
type input "[STREET_ADDRESS][PERSON_NAME]"
type input "Hangar 3"
type input "78041"
type input "[PHONE_NUMBER]"
type input "[EMAIL_ADDRESS][PERSON_NAME][DOMAIN_NAME]"
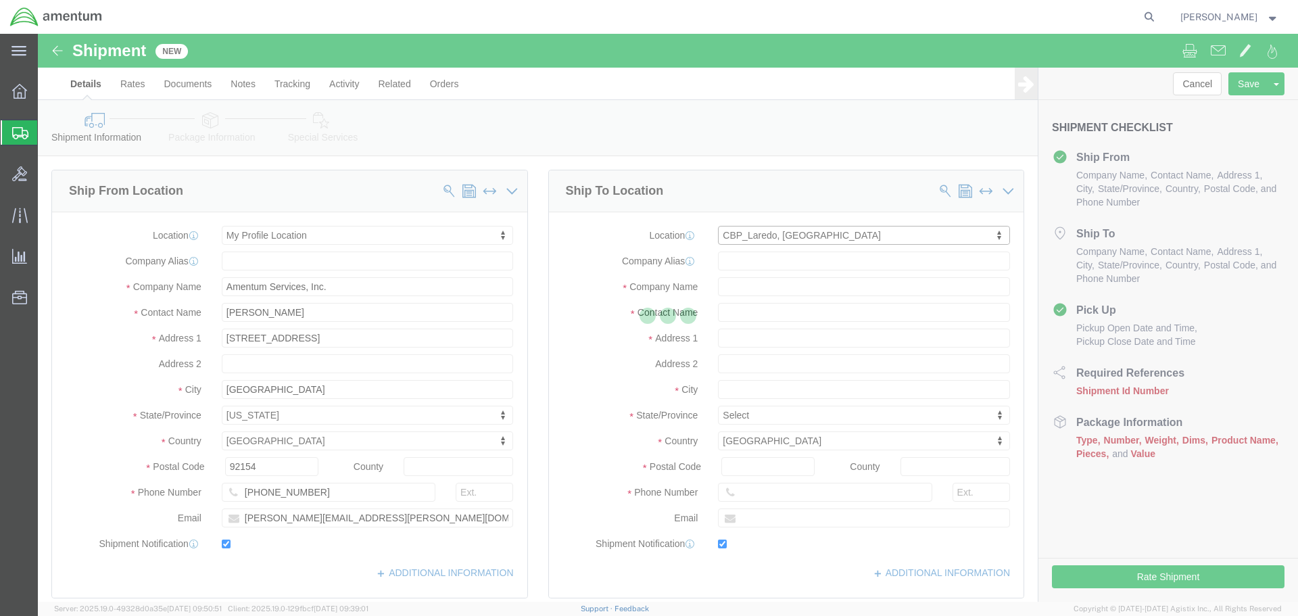
checkbox input "true"
type input "Amentum Services, Inc"
type input "[PERSON_NAME][GEOGRAPHIC_DATA]"
type input "Laredo"
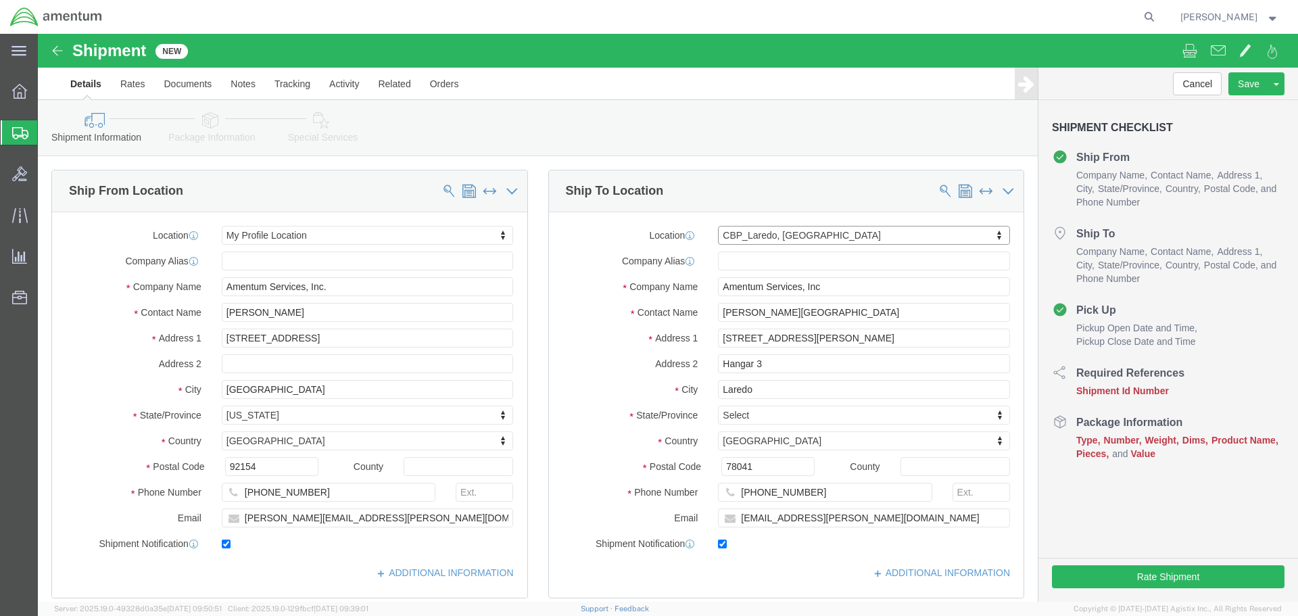
select select "[GEOGRAPHIC_DATA]"
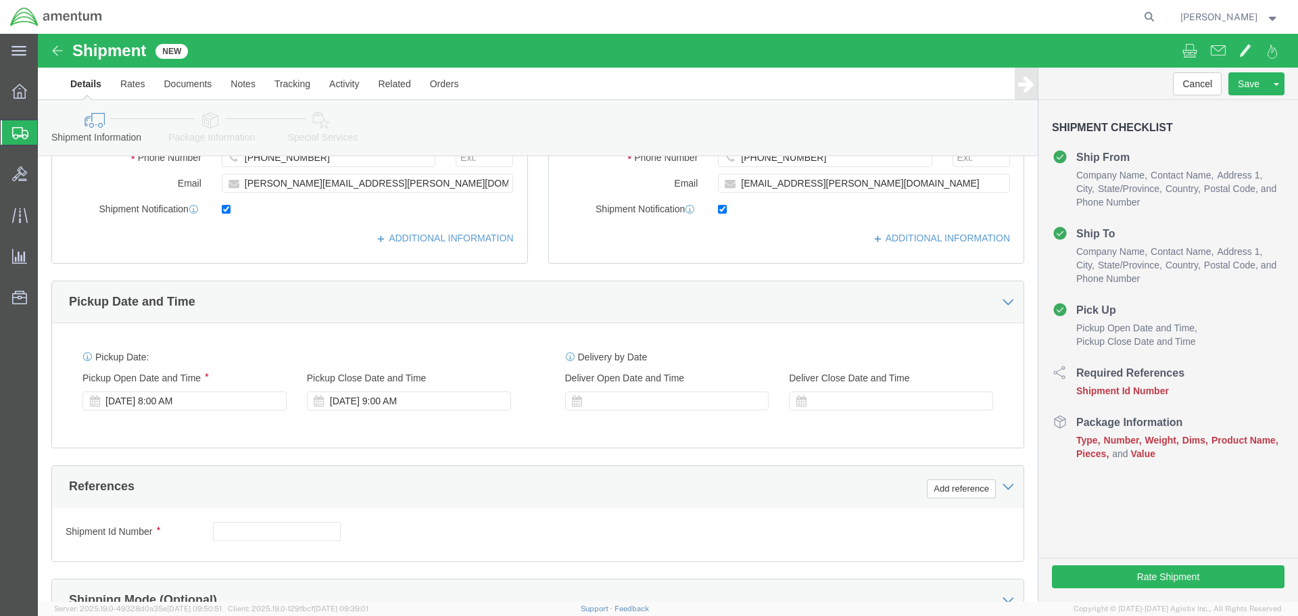
scroll to position [338, 0]
click div "[DATE] 8:00 AM"
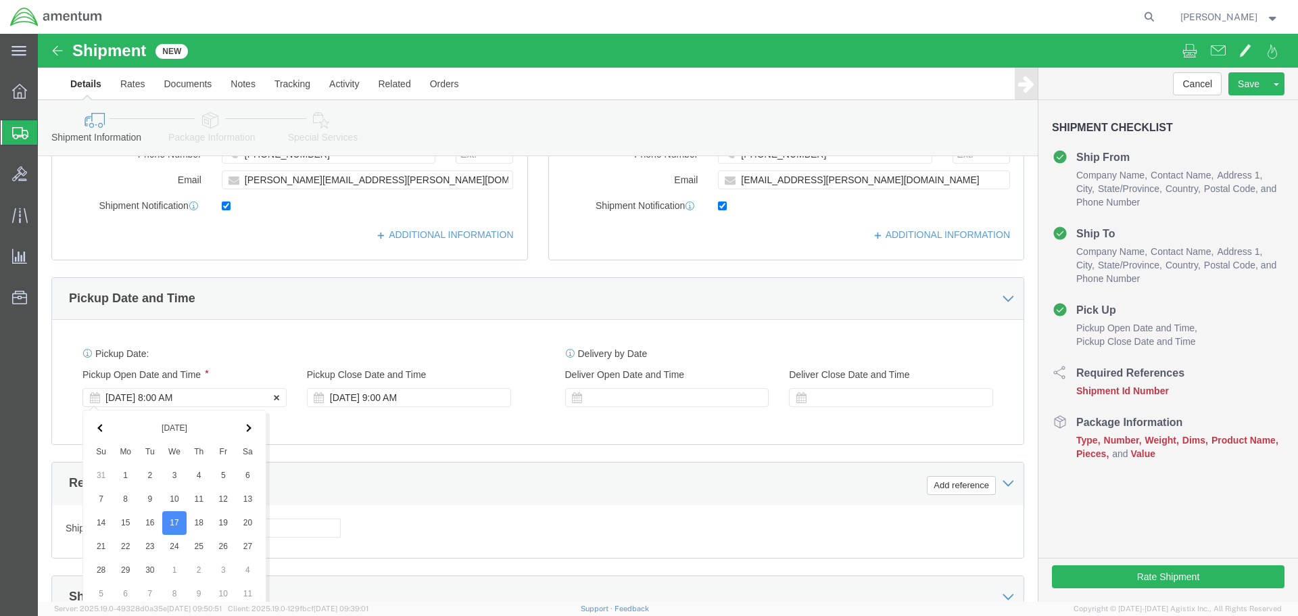
scroll to position [593, 0]
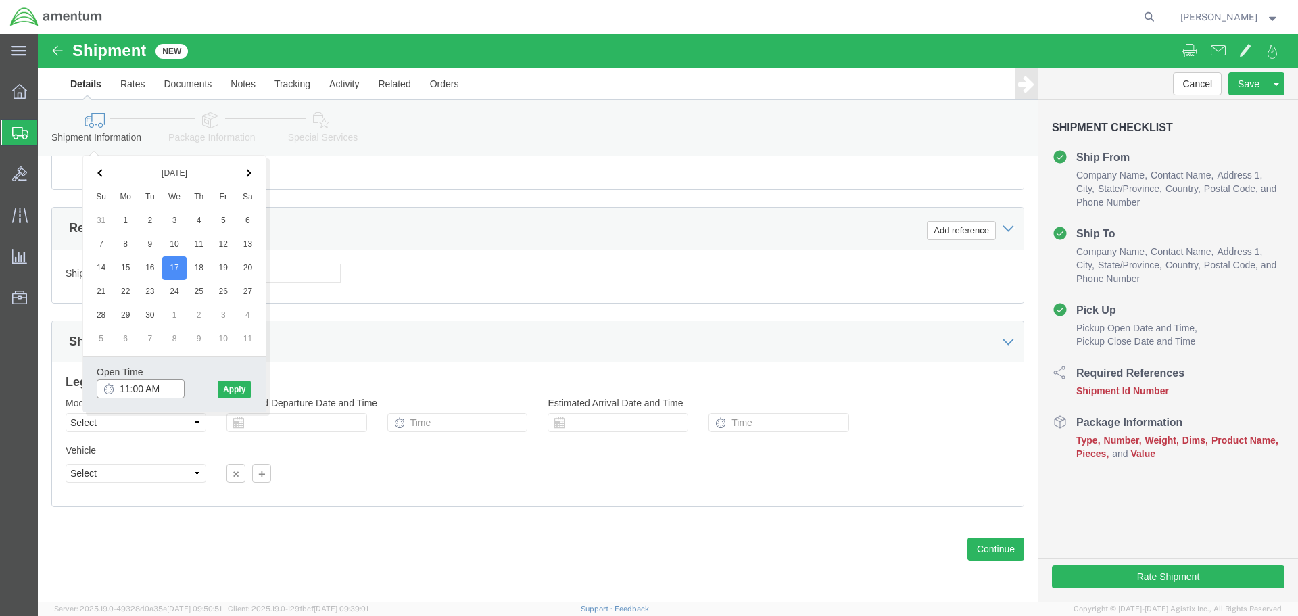
type input "12:00 PM"
click button "Apply"
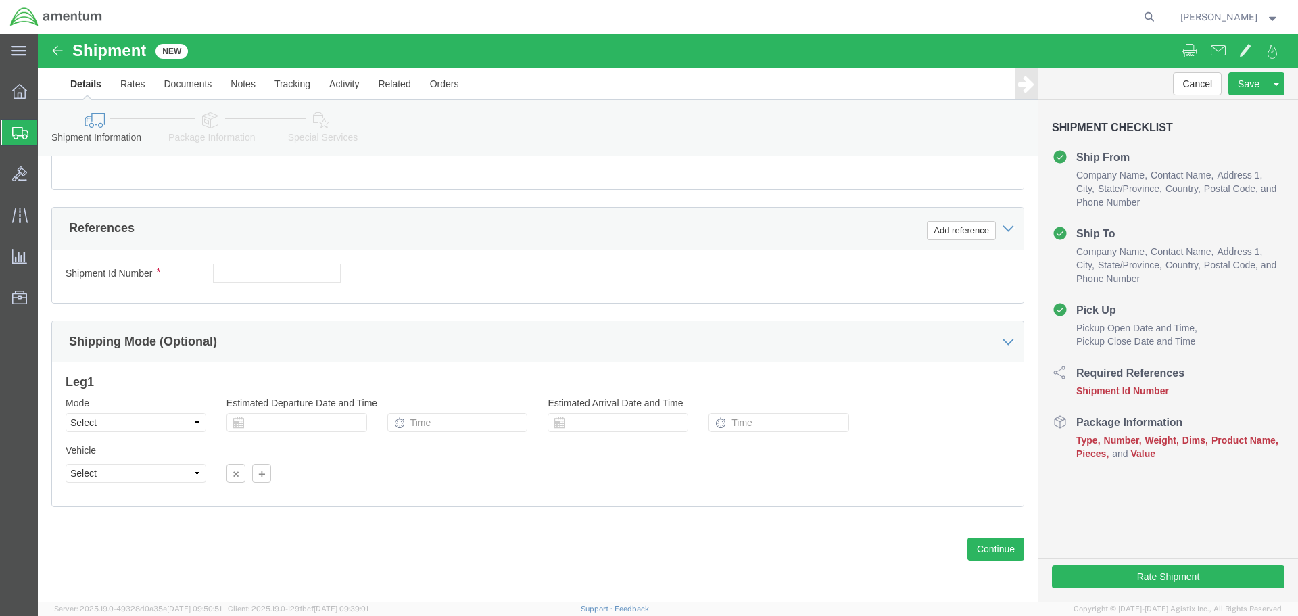
scroll to position [390, 0]
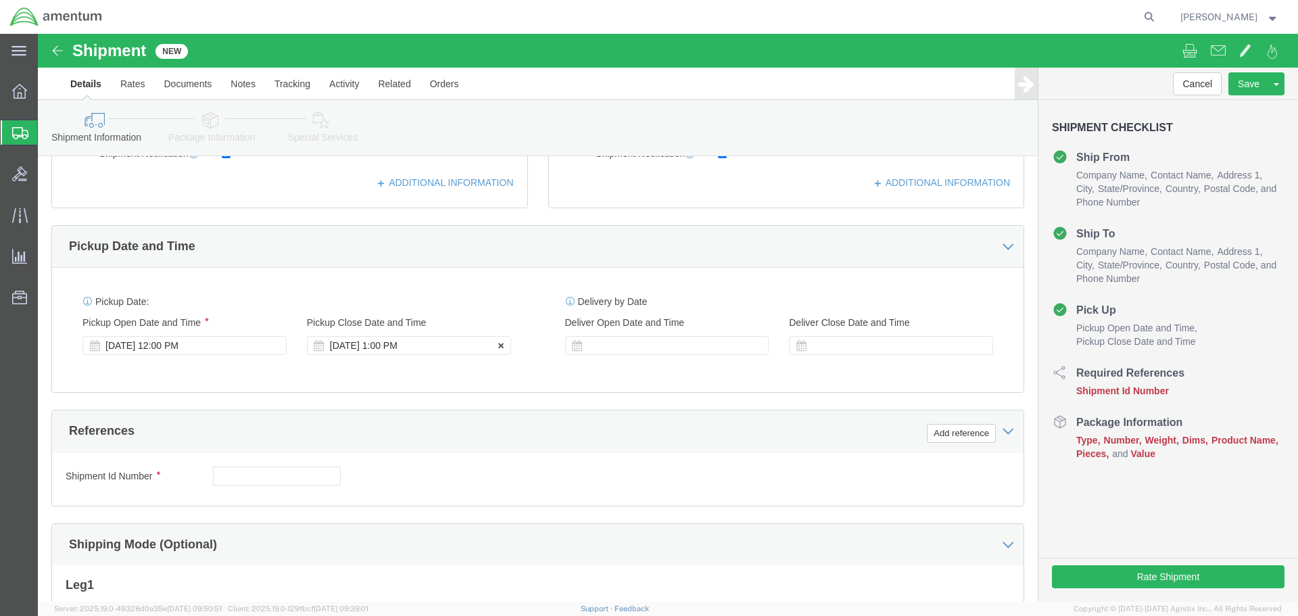
click div "[DATE] 1:00 PM"
type input "3:00 PM"
click button "Apply"
click button "Add reference"
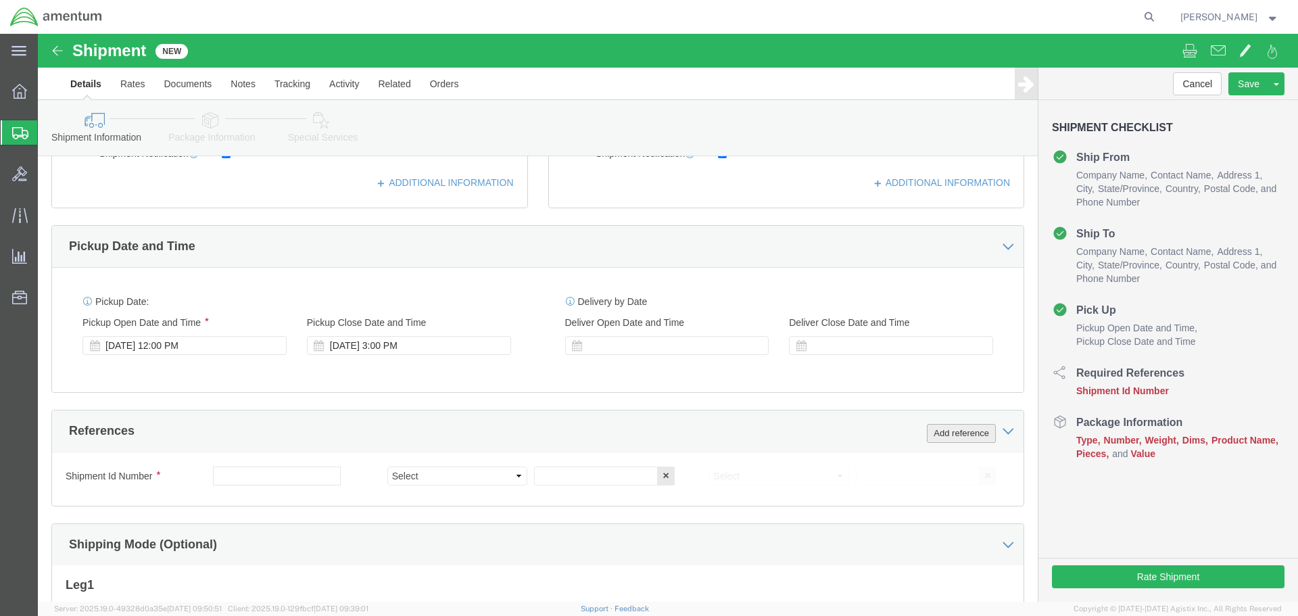
click button "Add reference"
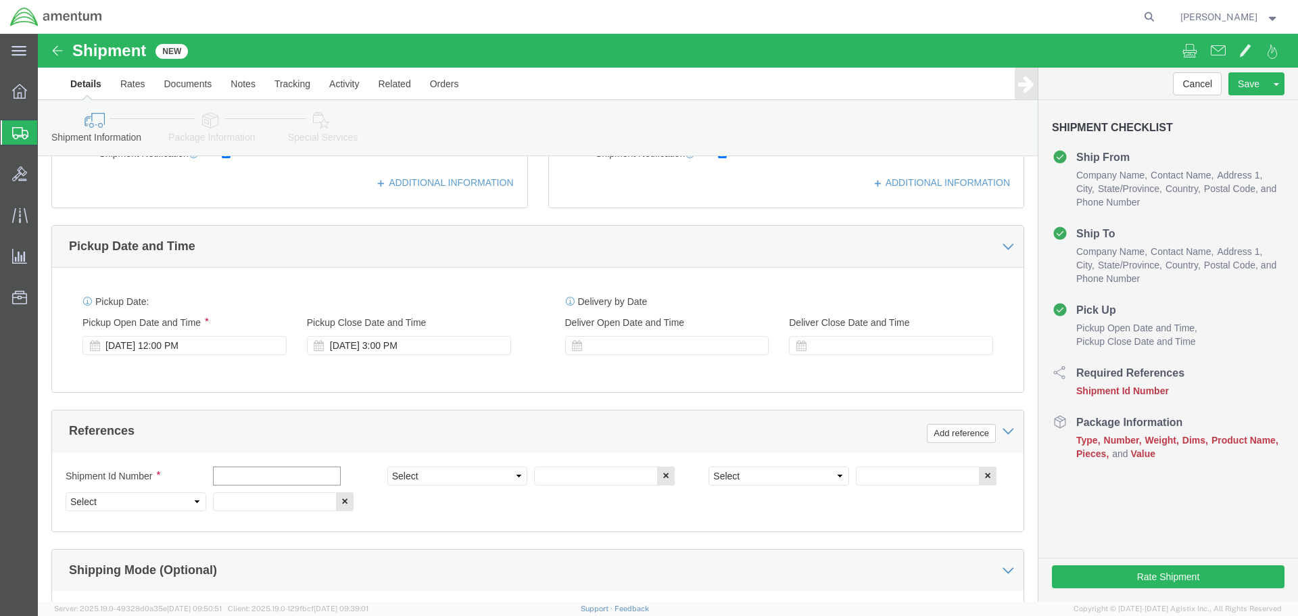
click input "text"
type input "532-001057"
select select "PROJNUM"
type input "6118.03.03.2219.000.SDC.0000"
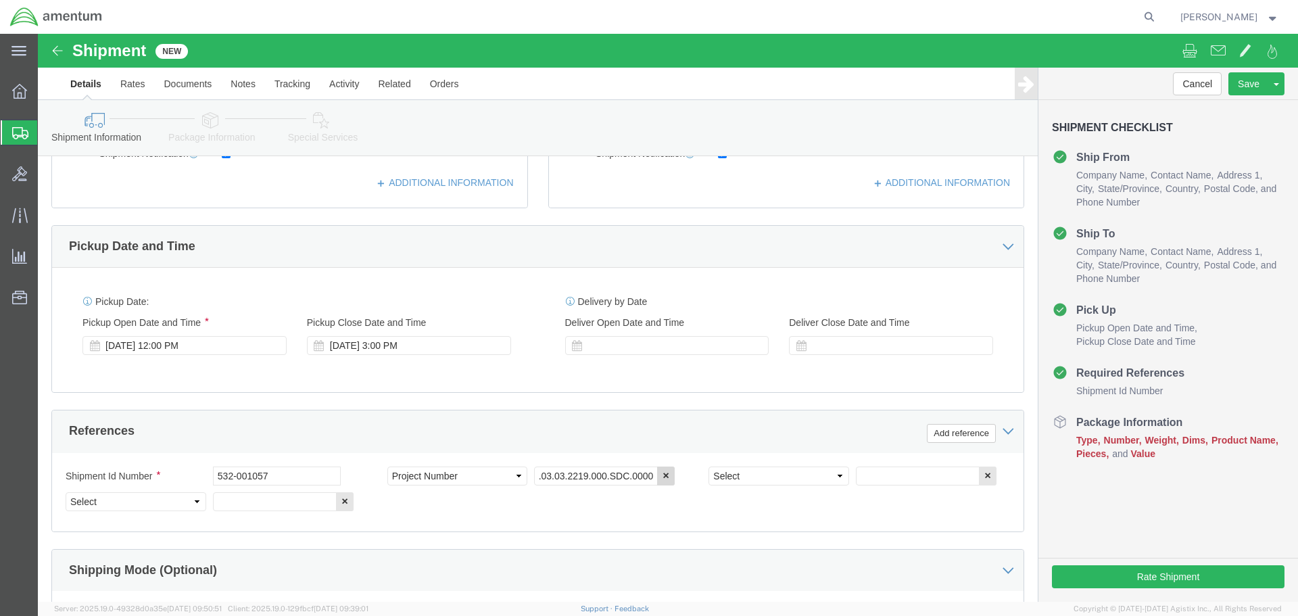
scroll to position [0, 0]
select select "DEPT"
type input "CBP"
select select "CUSTREF"
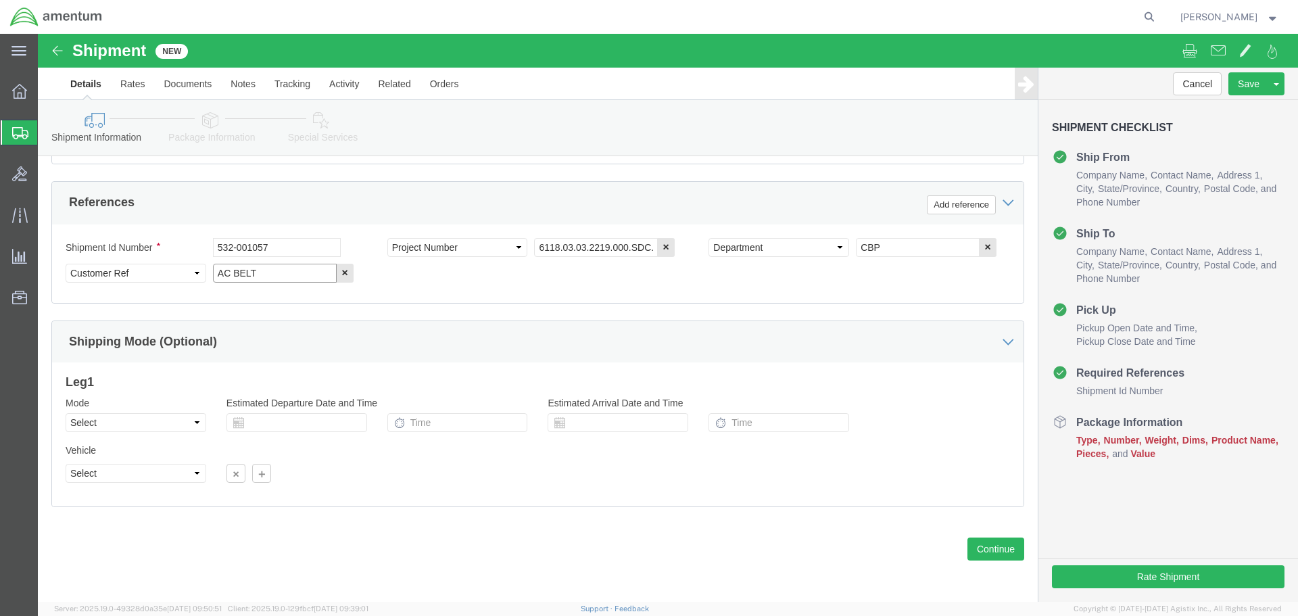
type input "AC BELT"
click div "Previous Continue"
click button "Continue"
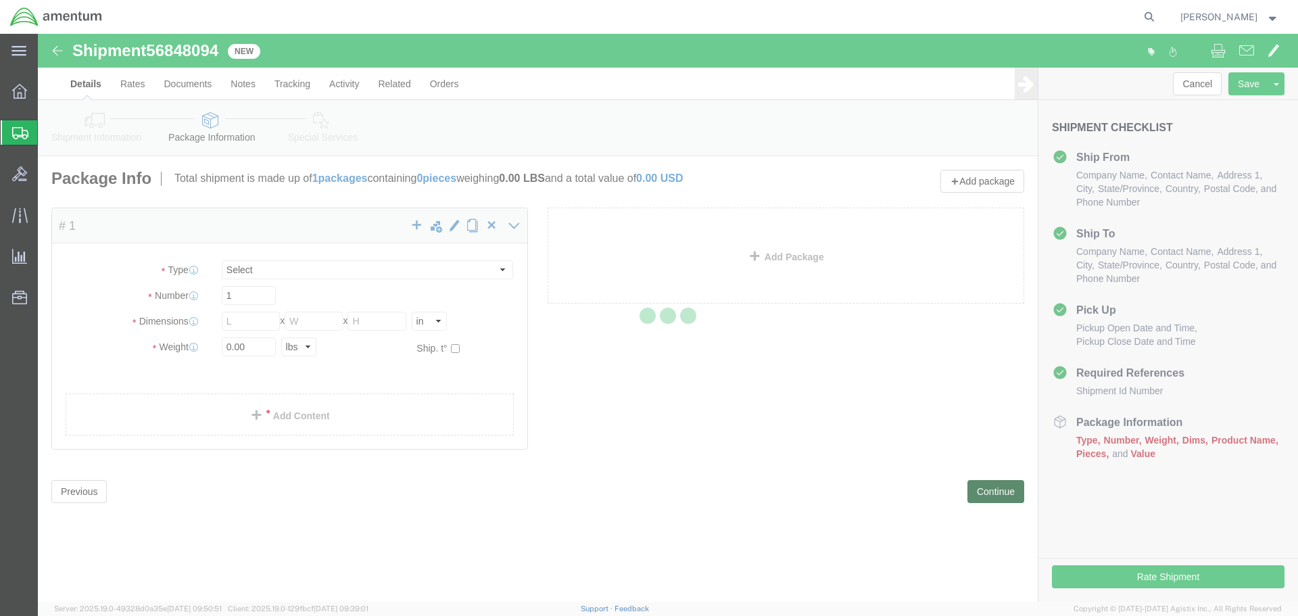
select select "CBOX"
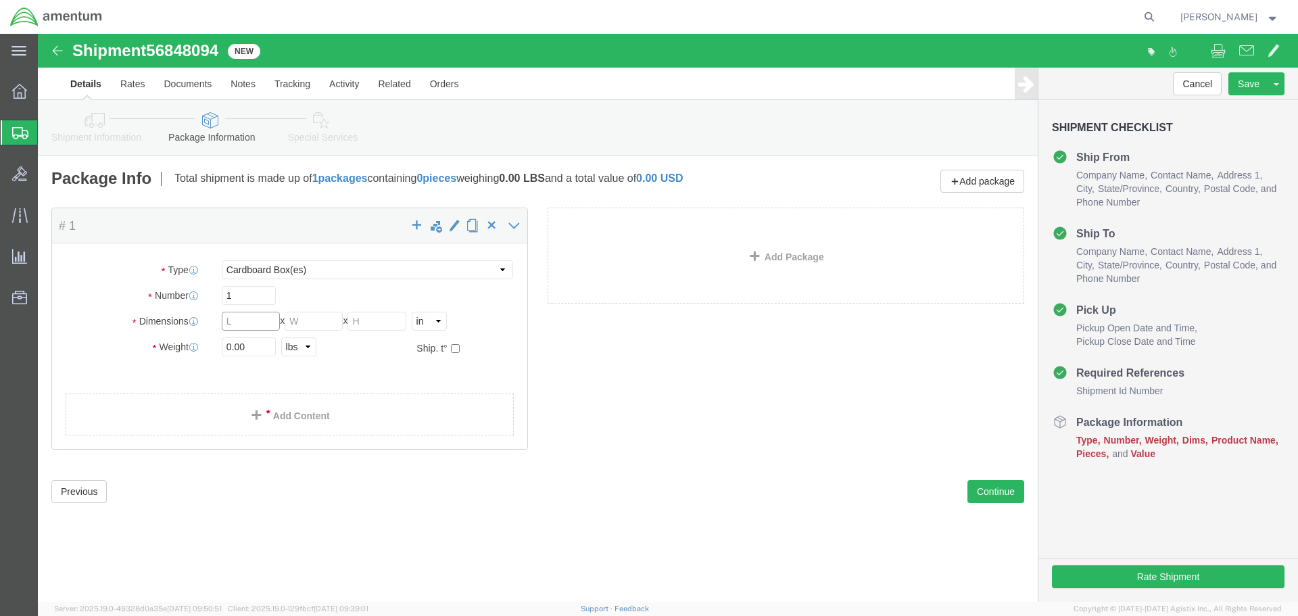
click input "text"
type input "11"
type input "1.5"
type input "12.5"
type input "1"
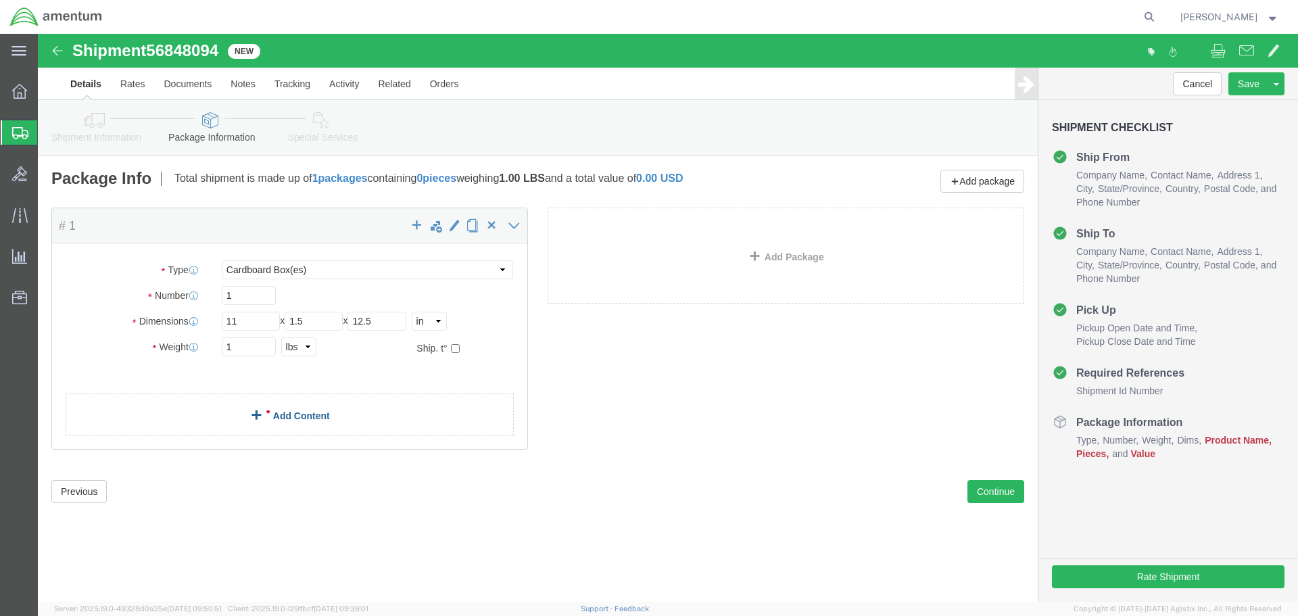
click link "Add Content"
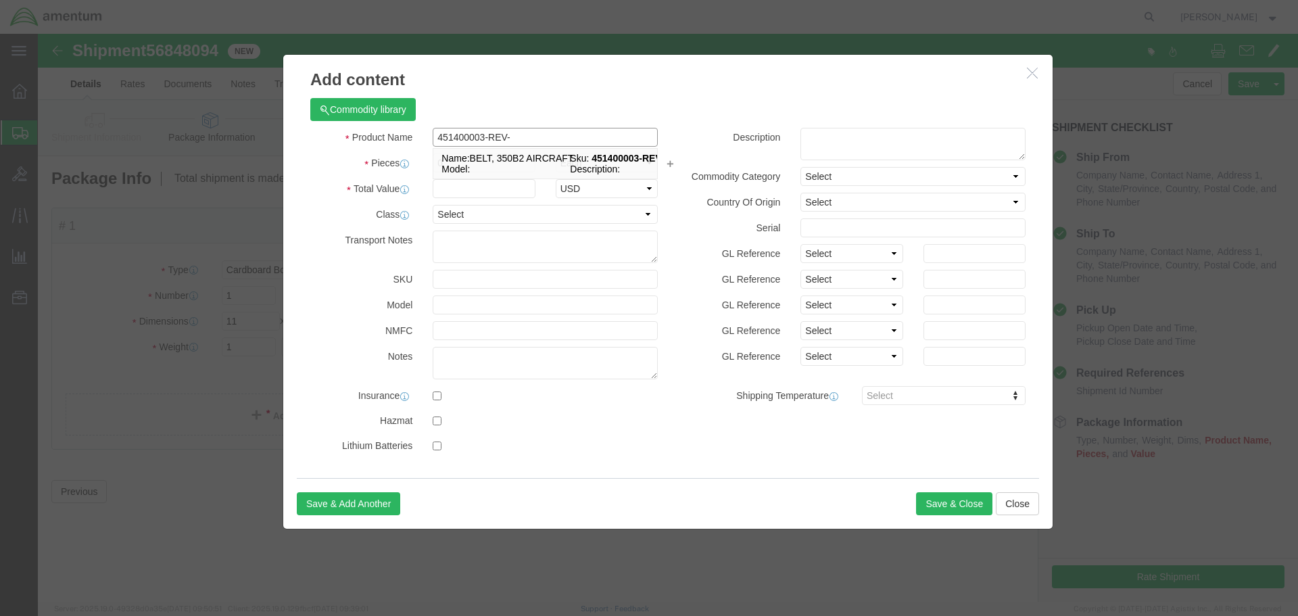
type input "BELT, 350B2 AIRCRAFT"
select select "USD"
type input "451400003-REV-M"
type input "BELT, 350B2 AIRCRAFT"
type input "1"
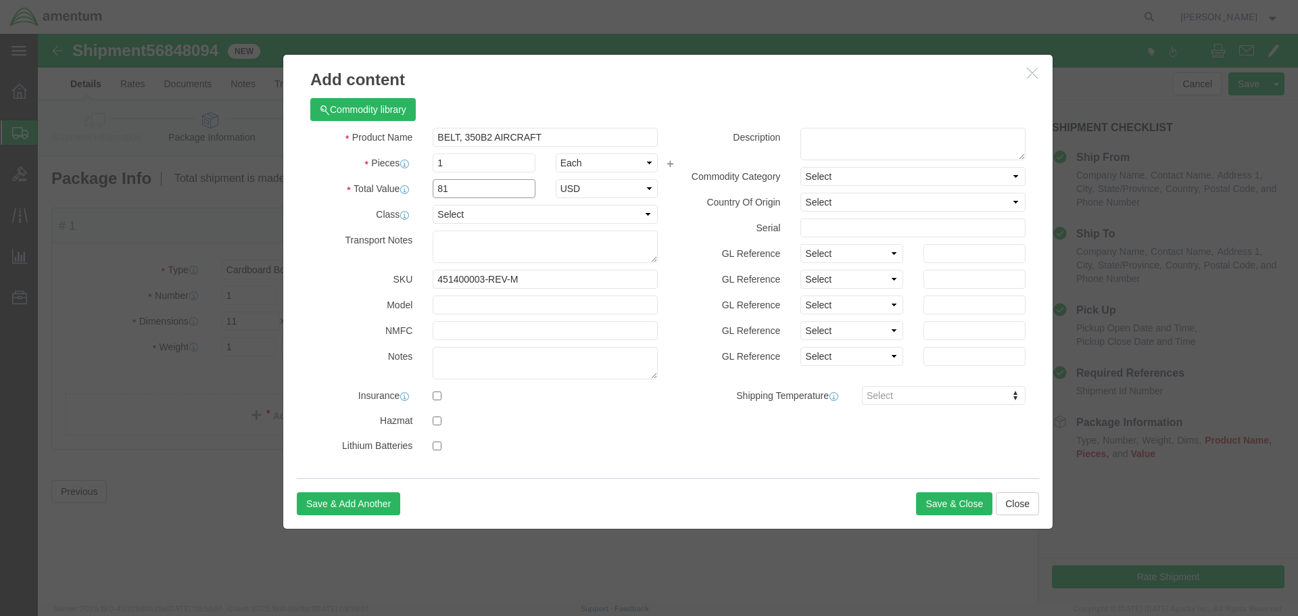
type input "81"
click button "Save & Close"
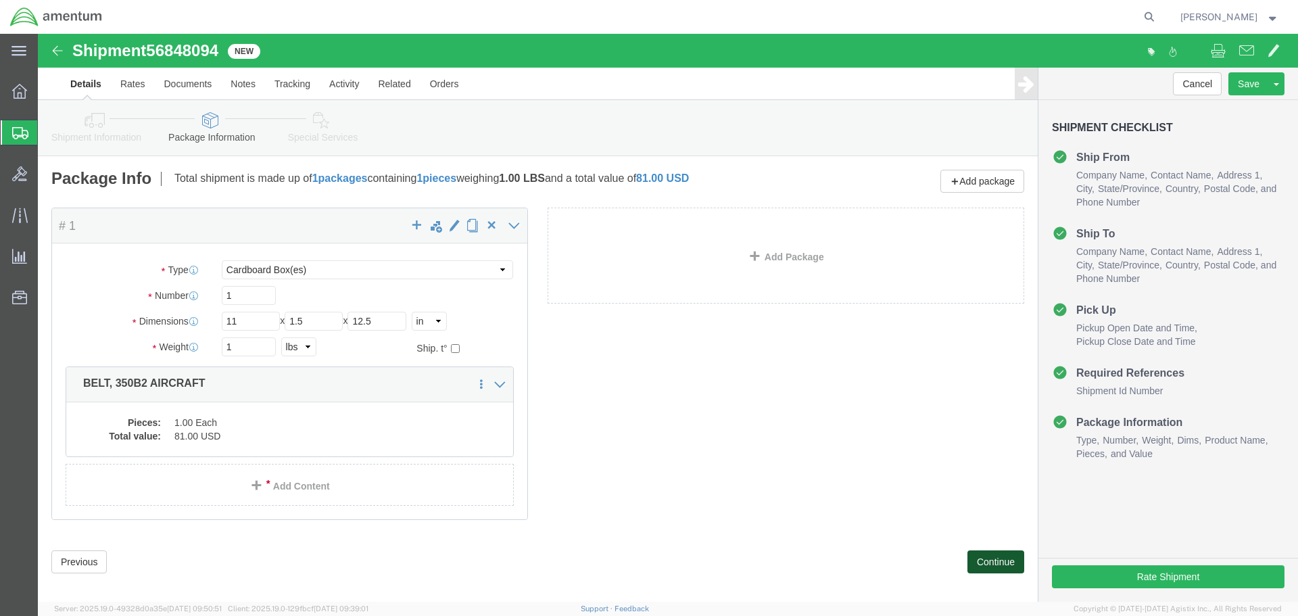
click button "Continue"
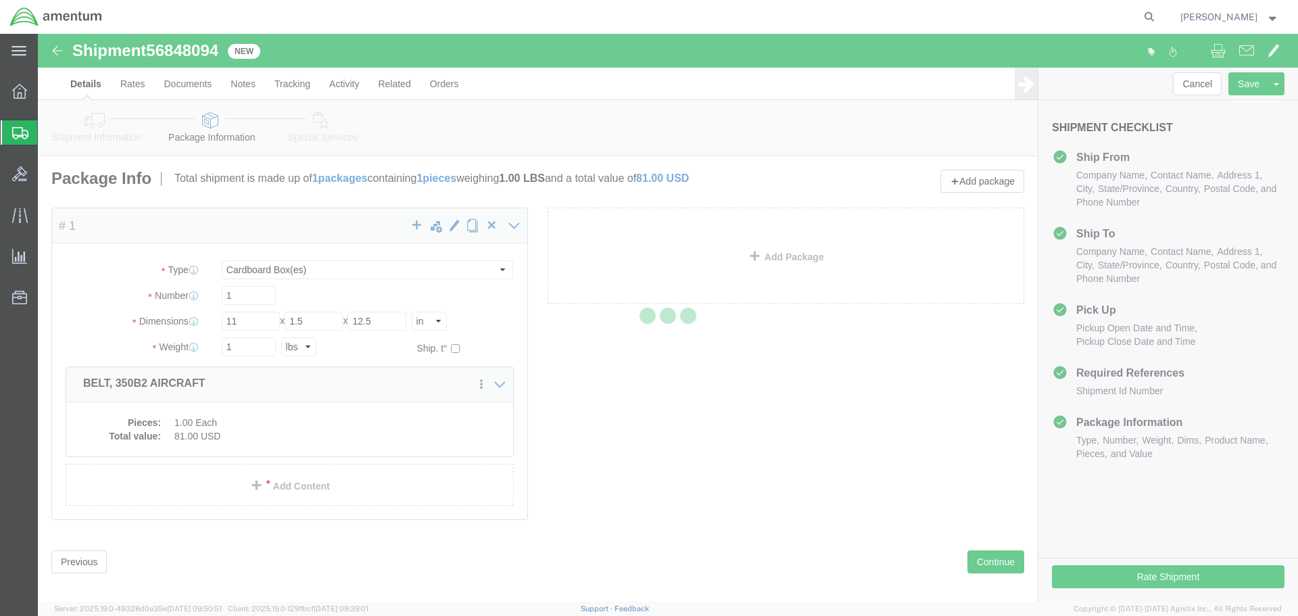
select select
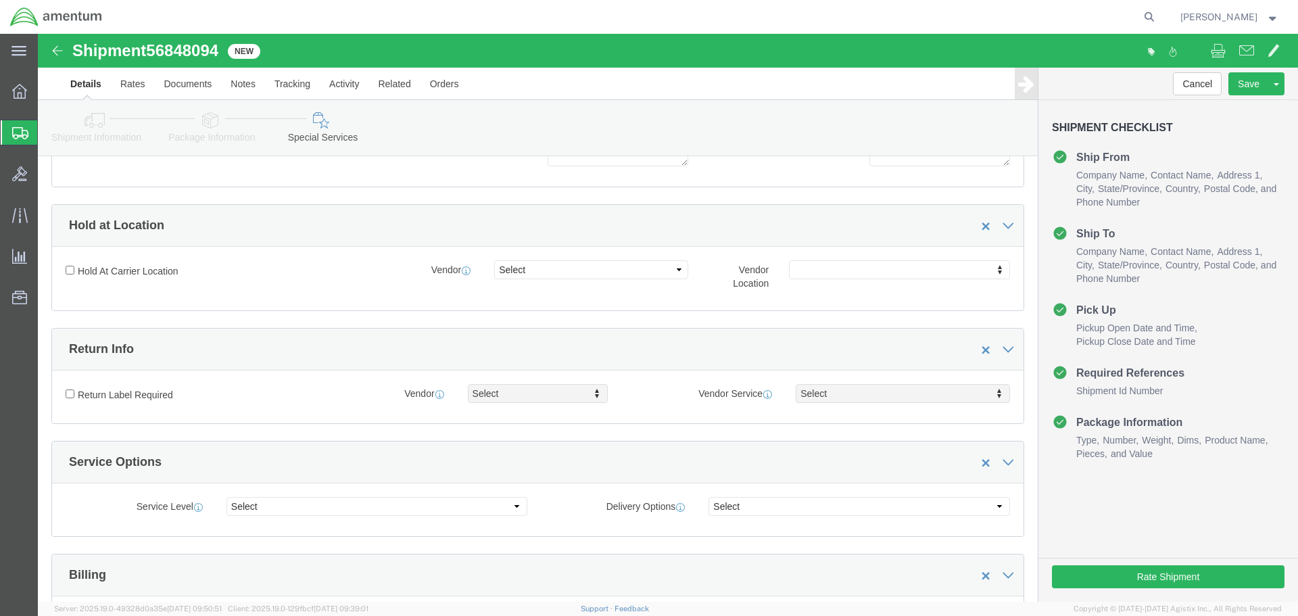
scroll to position [608, 0]
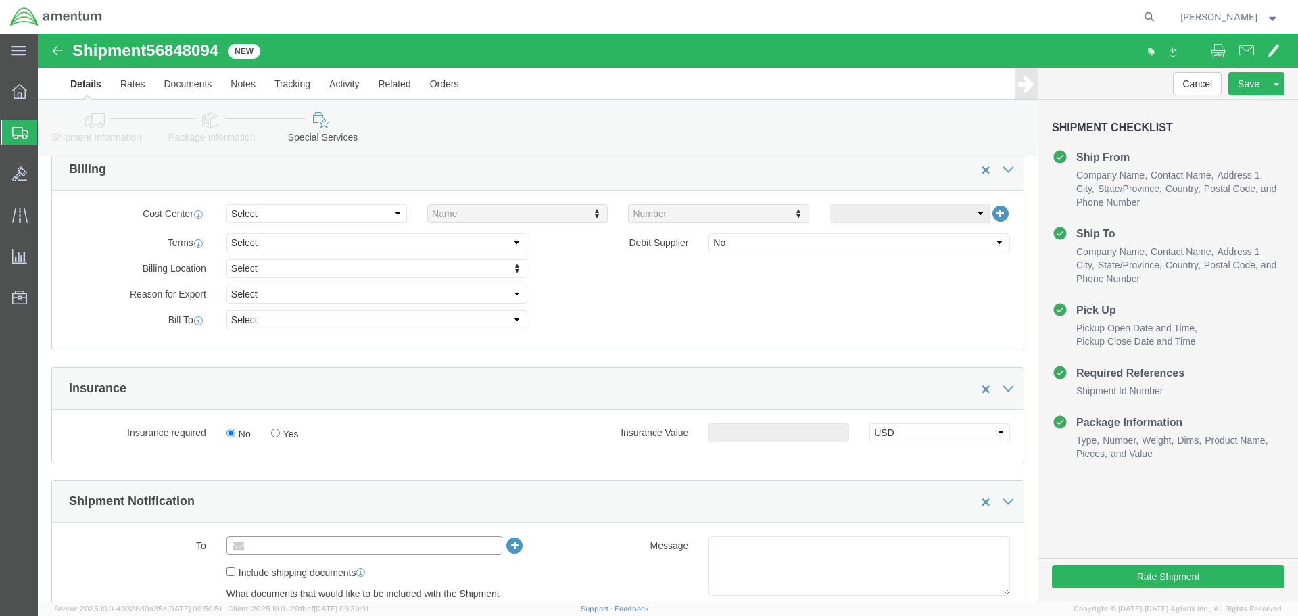
click input "text"
type input "[PERSON_NAME][EMAIL_ADDRESS][PERSON_NAME][DOMAIN_NAME]"
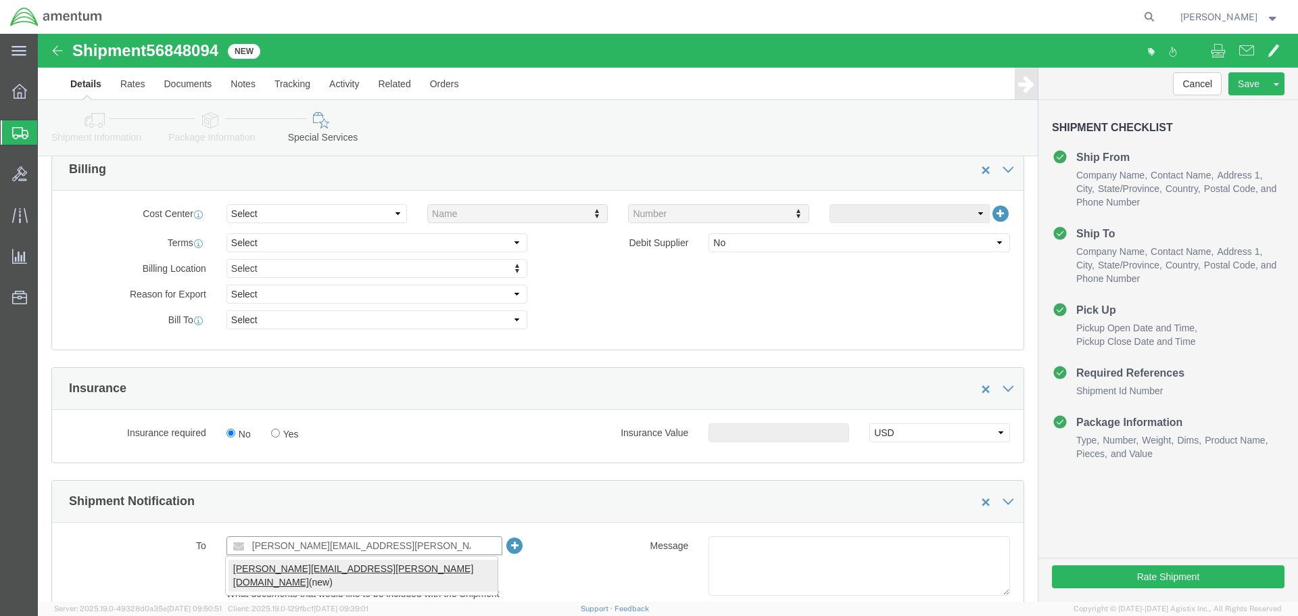
type input "[PERSON_NAME][EMAIL_ADDRESS][PERSON_NAME][DOMAIN_NAME]"
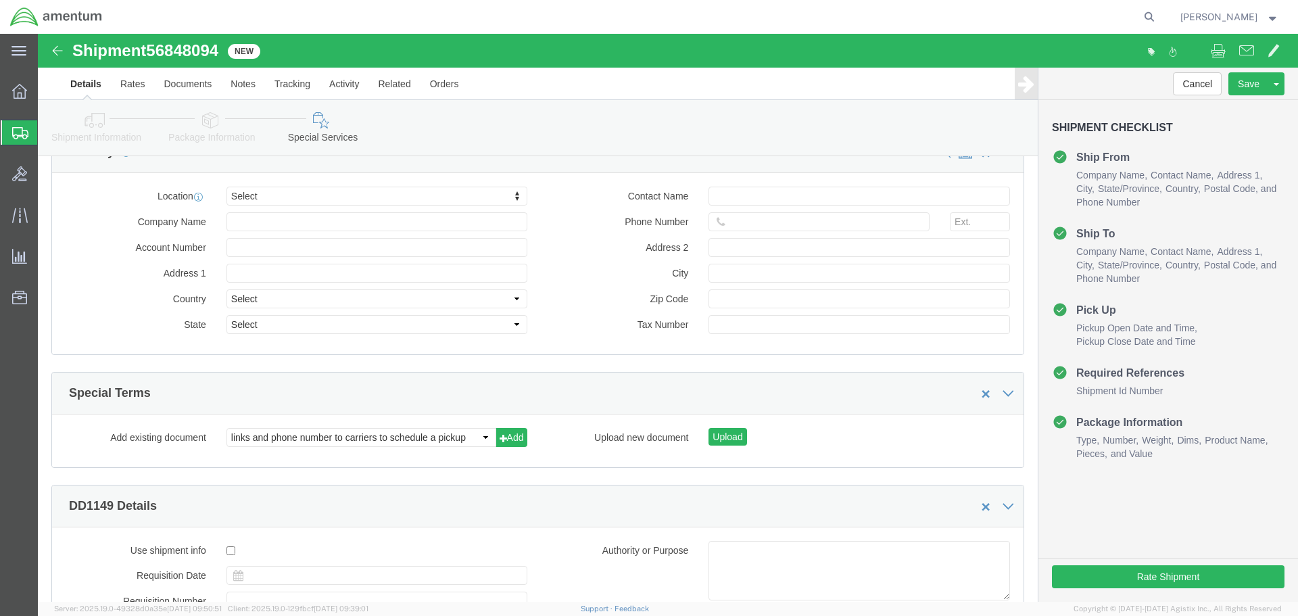
scroll to position [1601, 0]
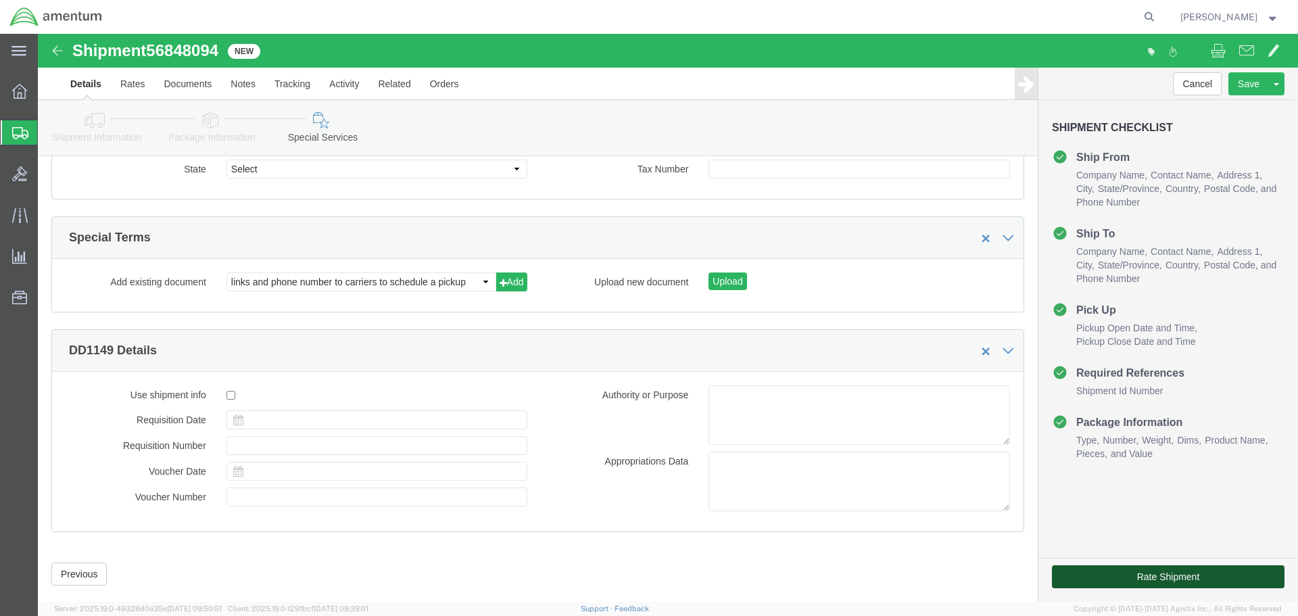
click button "Rate Shipment"
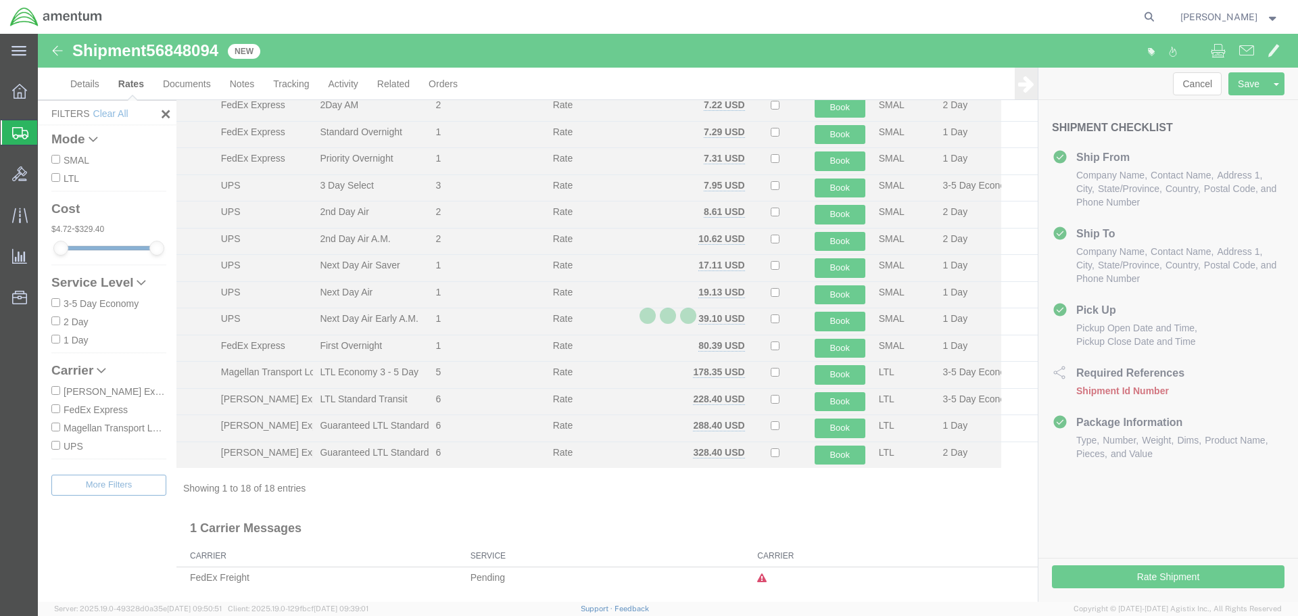
scroll to position [165, 0]
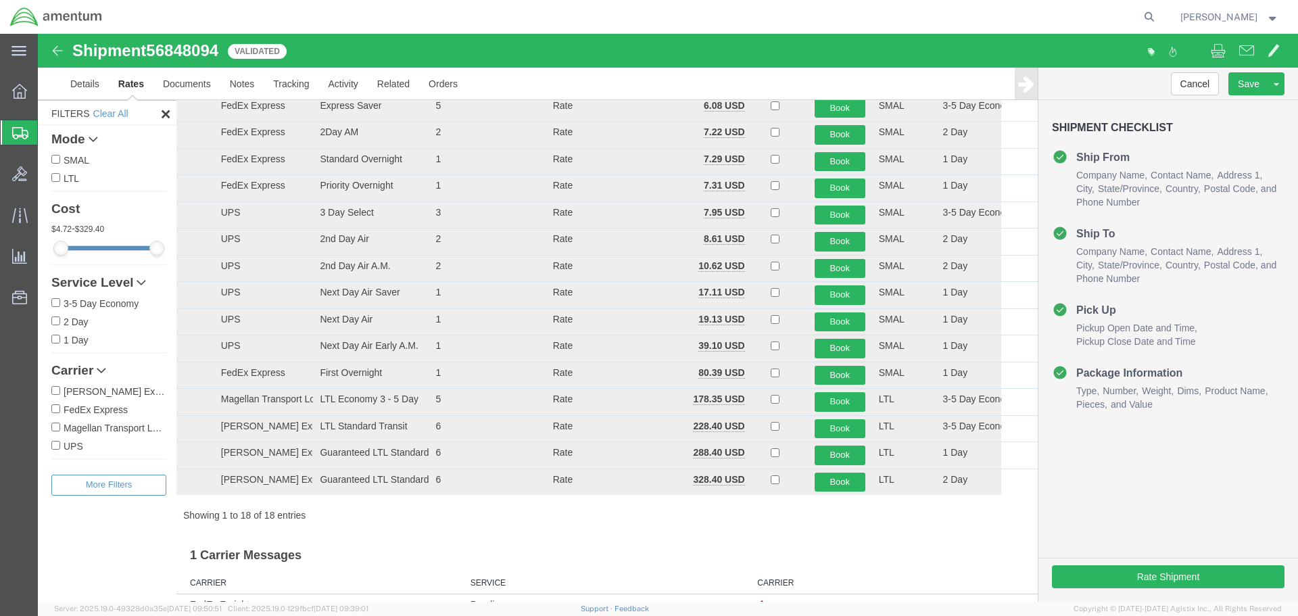
click at [69, 412] on label "FedEx Express" at bounding box center [108, 409] width 115 height 15
click at [60, 412] on input "FedEx Express" at bounding box center [55, 408] width 9 height 9
checkbox input "true"
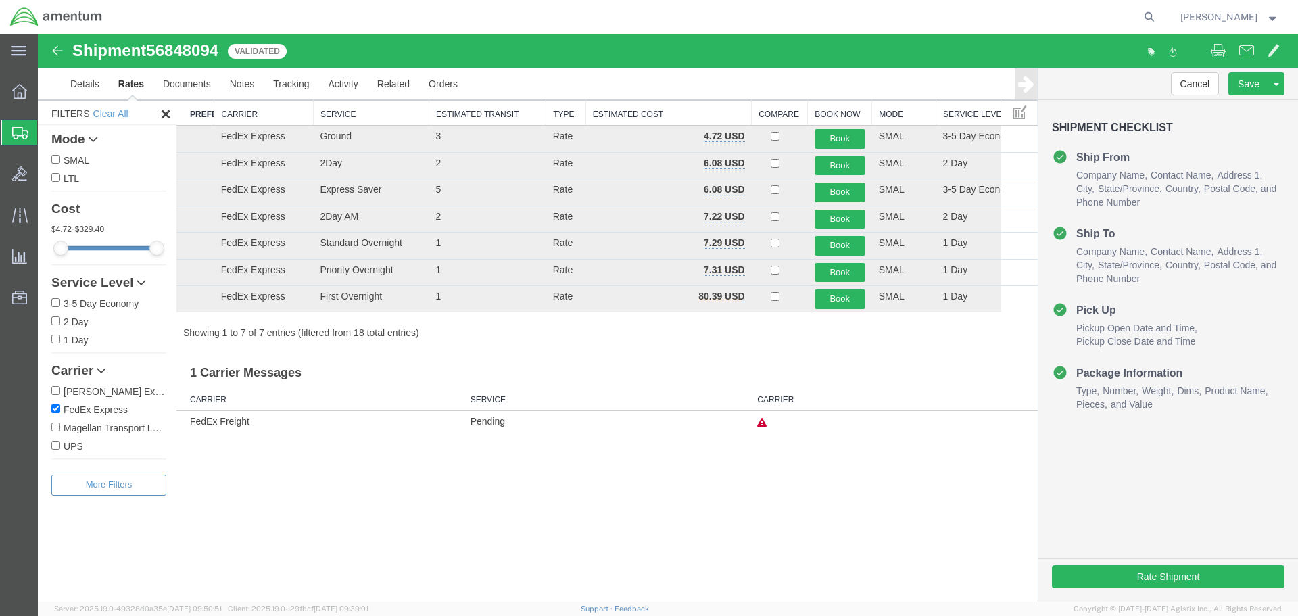
scroll to position [0, 0]
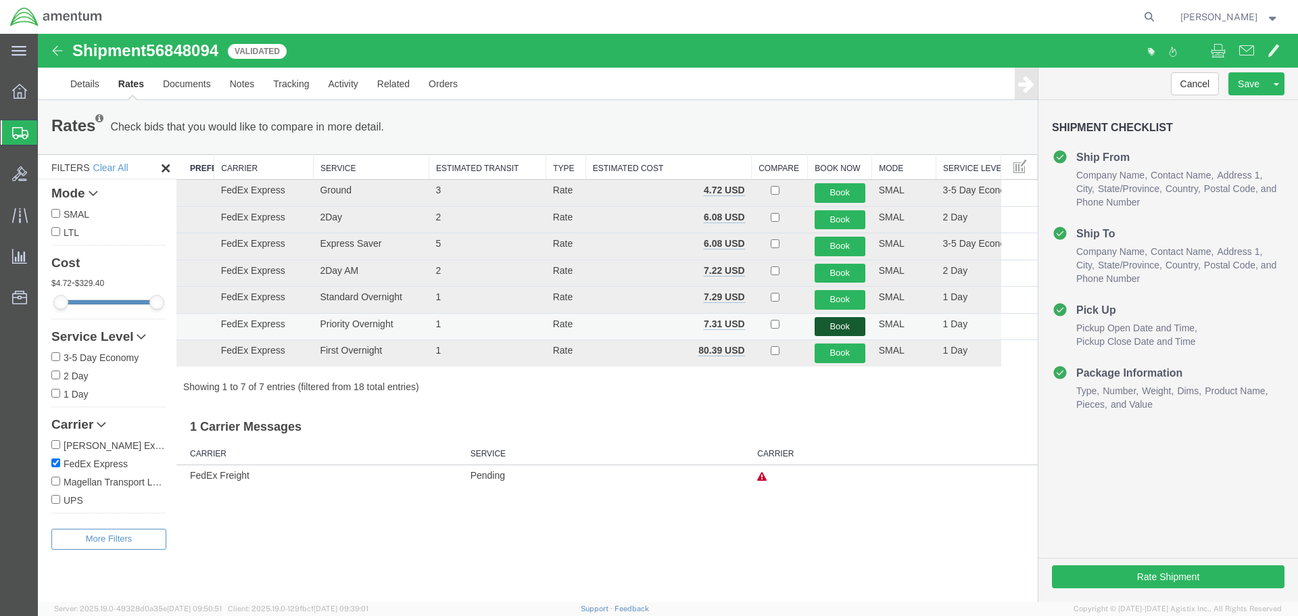
click at [846, 321] on button "Book" at bounding box center [840, 327] width 51 height 20
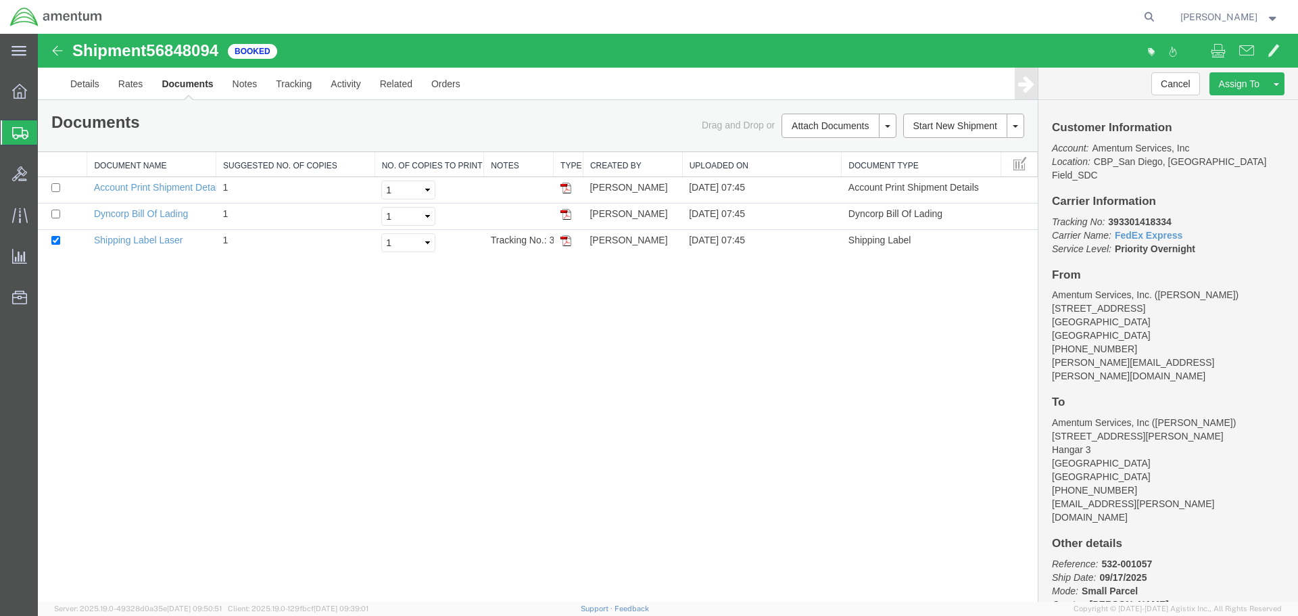
click at [1134, 216] on b "393301418334" at bounding box center [1139, 221] width 63 height 11
copy b "393301418334"
click at [383, 426] on div "Shipment 56848094 3 of 3 Booked Details Rates Documents Notes Tracking Activity…" at bounding box center [668, 318] width 1260 height 568
drag, startPoint x: 1211, startPoint y: 237, endPoint x: 1044, endPoint y: 182, distance: 175.9
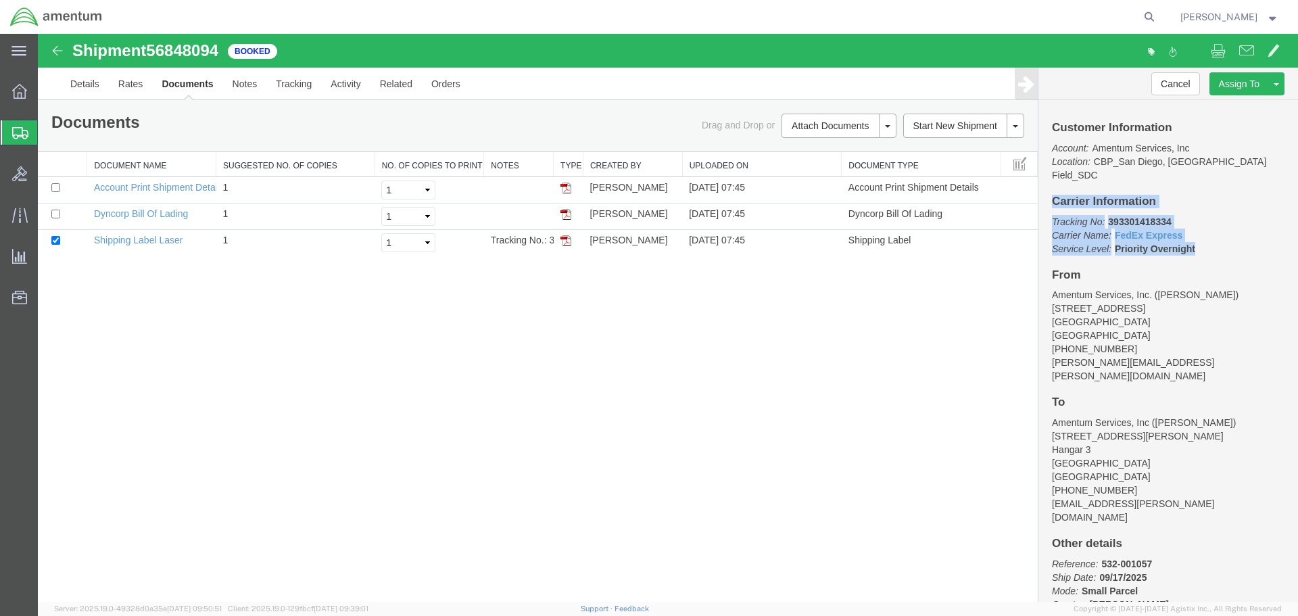
click at [1044, 182] on div "Customer Information Account: Amentum Services, Inc Location: [GEOGRAPHIC_DATA]…" at bounding box center [1168, 351] width 260 height 502
copy div "Carrier Information Tracking No: 393301418334 Carrier Name: FedEx Express FedEx…"
